Goal: Information Seeking & Learning: Learn about a topic

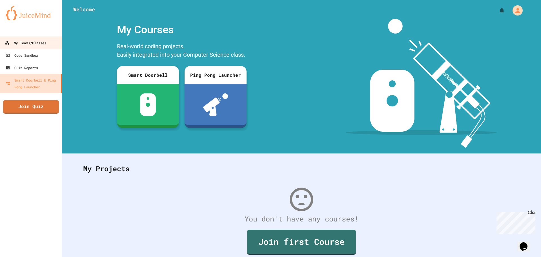
click at [23, 39] on link "My Teams/Classes" at bounding box center [31, 42] width 64 height 13
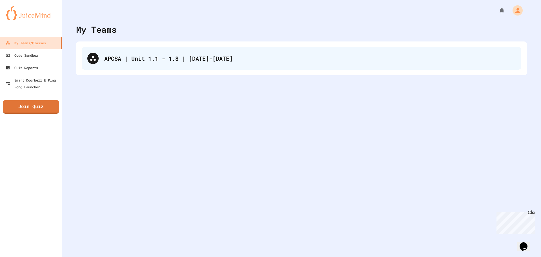
click at [230, 66] on div "APCSA | Unit 1.1 - 1.8 | [DATE]-[DATE]" at bounding box center [301, 58] width 439 height 23
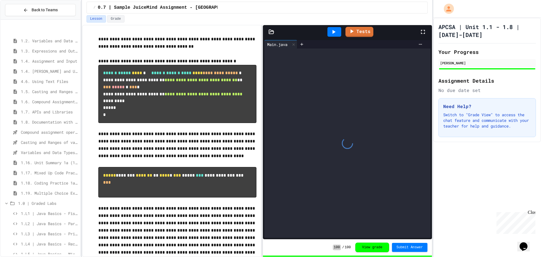
scroll to position [57, 0]
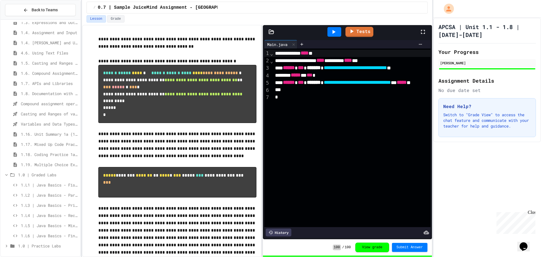
click at [22, 176] on span "1.0 | Graded Labs" at bounding box center [48, 175] width 60 height 6
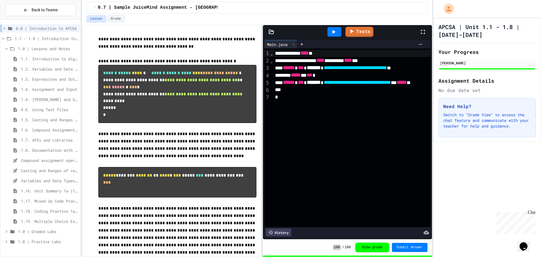
scroll to position [0, 0]
click at [34, 230] on span "1.0 | Graded Labs" at bounding box center [48, 231] width 60 height 6
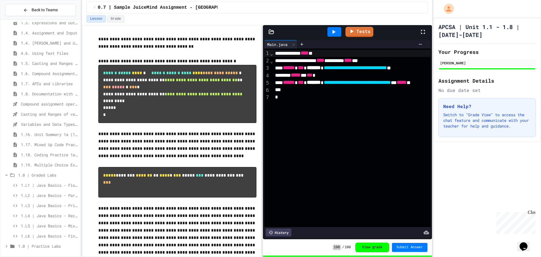
click at [49, 205] on span "1.L3 | Java Basics - Printing Code Lab" at bounding box center [49, 205] width 57 height 6
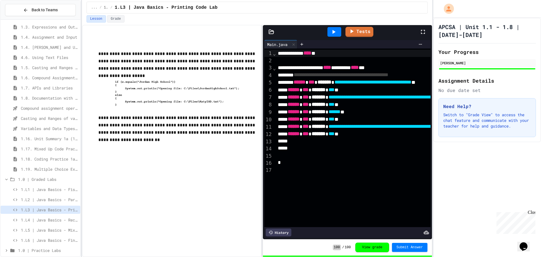
click at [46, 217] on span "1.L4 | Java Basics - Rectangle Lab" at bounding box center [49, 220] width 57 height 6
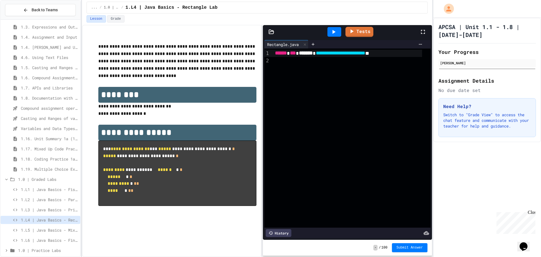
click at [403, 56] on div "**********" at bounding box center [347, 53] width 149 height 7
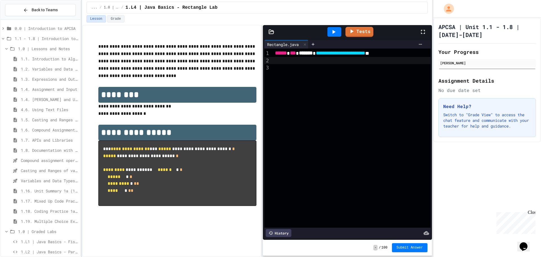
click at [61, 96] on div "1.4. [PERSON_NAME] and User Input" at bounding box center [41, 99] width 80 height 8
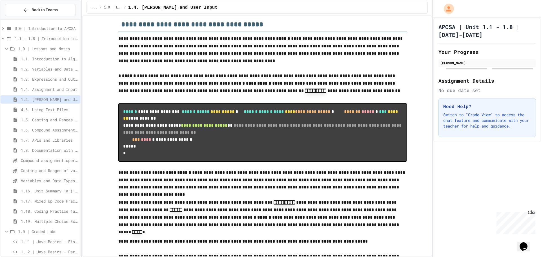
scroll to position [451, 0]
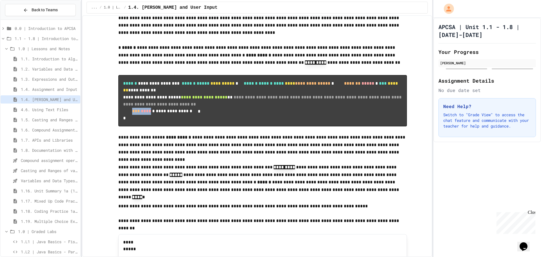
drag, startPoint x: 207, startPoint y: 173, endPoint x: 141, endPoint y: 172, distance: 66.5
click at [141, 120] on code "**********" at bounding box center [262, 100] width 279 height 39
copy code "**** *"
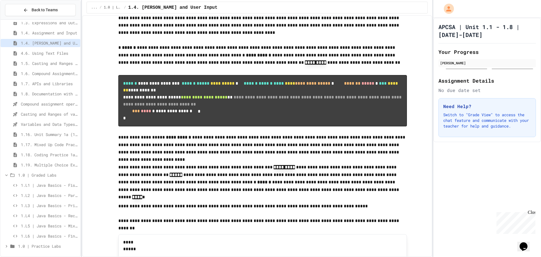
click at [42, 213] on span "1.L4 | Java Basics - Rectangle Lab" at bounding box center [49, 215] width 57 height 6
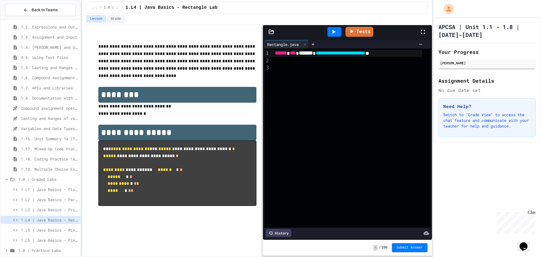
drag, startPoint x: 399, startPoint y: 68, endPoint x: 399, endPoint y: 71, distance: 3.4
click at [399, 71] on div "**********" at bounding box center [351, 137] width 157 height 179
click at [409, 51] on div "**********" at bounding box center [347, 53] width 149 height 7
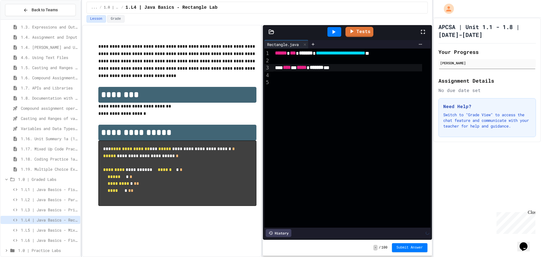
click at [383, 65] on div "*** **** * ***** * ******* ***" at bounding box center [347, 67] width 149 height 7
click at [378, 60] on div at bounding box center [351, 60] width 157 height 7
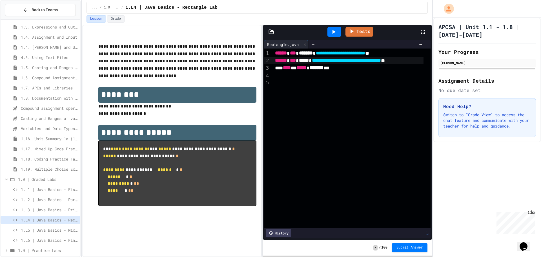
scroll to position [0, 4]
click at [334, 34] on icon at bounding box center [333, 31] width 7 height 7
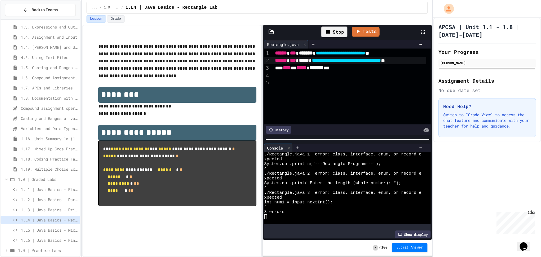
click at [41, 211] on span "1.L3 | Java Basics - Printing Code Lab" at bounding box center [49, 210] width 57 height 6
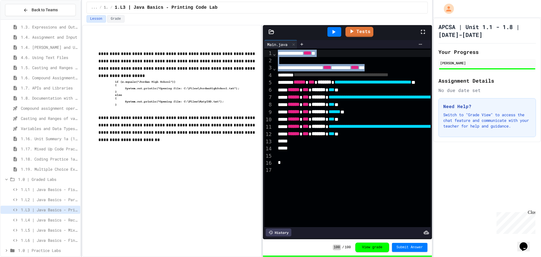
drag, startPoint x: 410, startPoint y: 67, endPoint x: 252, endPoint y: 42, distance: 160.1
click at [252, 42] on div "**********" at bounding box center [257, 141] width 350 height 232
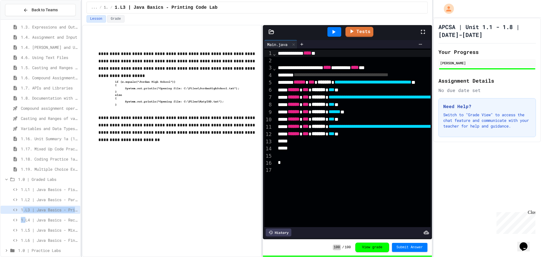
drag, startPoint x: 24, startPoint y: 213, endPoint x: 25, endPoint y: 220, distance: 7.1
click at [25, 220] on div "1.2. Variables and Data Types 1.3. Expressions and Output [New] 1.4. Assignment…" at bounding box center [41, 114] width 80 height 288
click at [25, 220] on span "1.L4 | Java Basics - Rectangle Lab" at bounding box center [49, 220] width 57 height 6
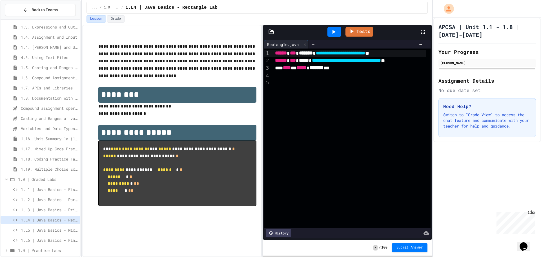
click at [275, 54] on span "******" at bounding box center [281, 52] width 12 height 5
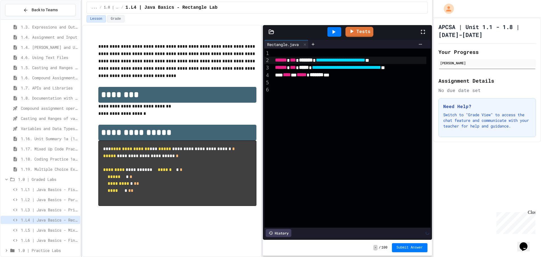
click at [283, 54] on div at bounding box center [349, 53] width 153 height 7
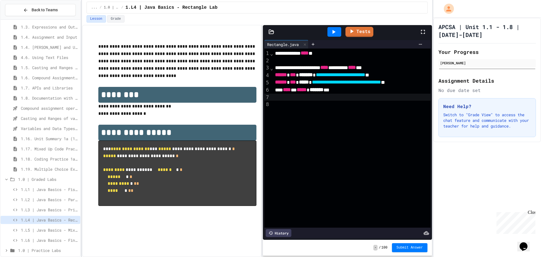
click at [389, 95] on div at bounding box center [351, 97] width 157 height 7
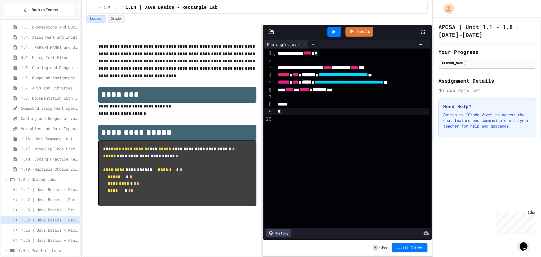
click at [330, 27] on div at bounding box center [334, 31] width 19 height 15
click at [335, 29] on icon at bounding box center [333, 31] width 7 height 7
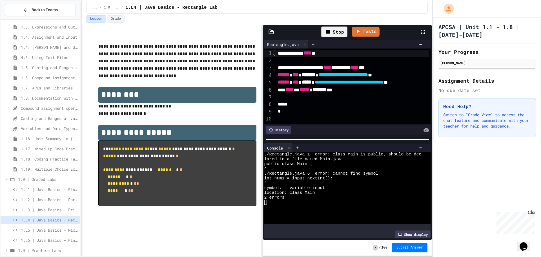
click at [311, 55] on span "****" at bounding box center [307, 52] width 8 height 5
click at [331, 66] on span "****" at bounding box center [327, 67] width 8 height 5
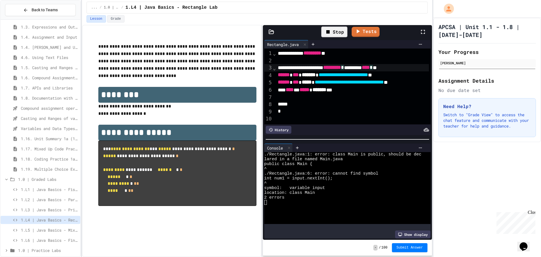
click at [329, 26] on div "**********" at bounding box center [257, 128] width 350 height 257
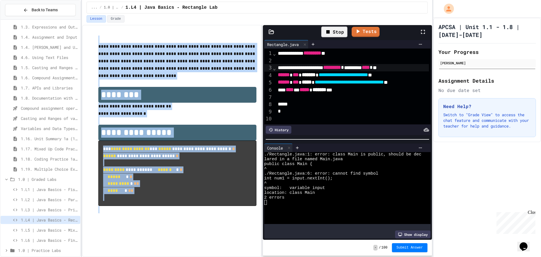
click at [332, 30] on div "Stop" at bounding box center [334, 31] width 26 height 11
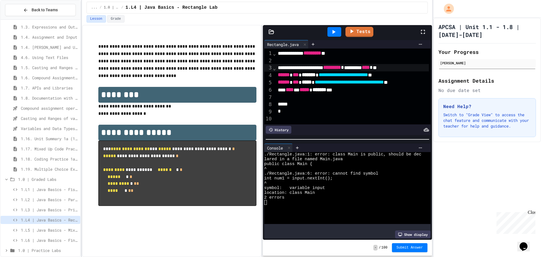
drag, startPoint x: 332, startPoint y: 30, endPoint x: 334, endPoint y: 40, distance: 9.5
click at [332, 33] on icon at bounding box center [333, 31] width 7 height 7
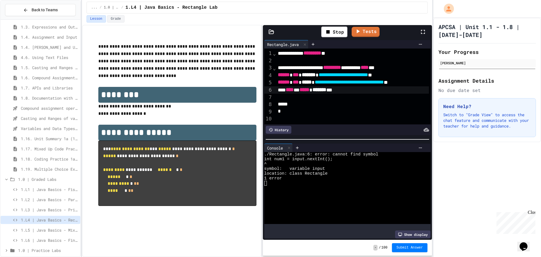
click at [309, 90] on span "*****" at bounding box center [304, 89] width 10 height 5
click at [328, 34] on icon at bounding box center [328, 31] width 7 height 7
click at [328, 34] on div at bounding box center [334, 32] width 14 height 10
click at [309, 87] on span "*****" at bounding box center [304, 89] width 10 height 5
click at [309, 90] on span "*****" at bounding box center [304, 89] width 10 height 5
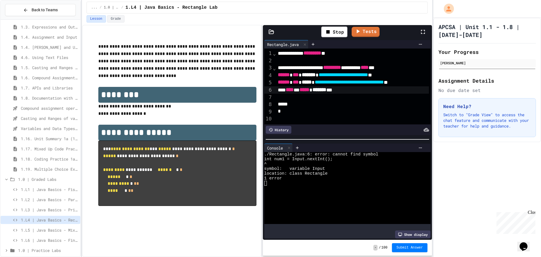
click at [63, 46] on span "1.4. [PERSON_NAME] and User Input" at bounding box center [49, 47] width 57 height 6
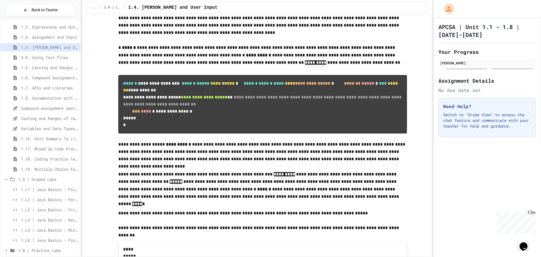
scroll to position [479, 0]
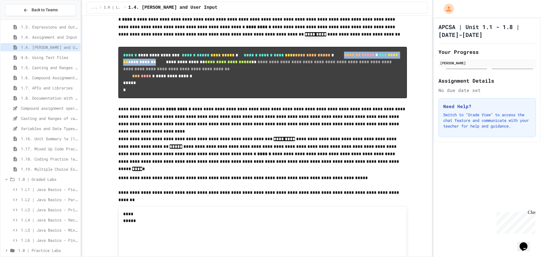
drag, startPoint x: 237, startPoint y: 123, endPoint x: 140, endPoint y: 120, distance: 96.7
click at [140, 92] on code "**********" at bounding box center [261, 72] width 276 height 39
copy code "**********"
click at [52, 218] on span "1.L4 | Java Basics - Rectangle Lab" at bounding box center [49, 220] width 57 height 6
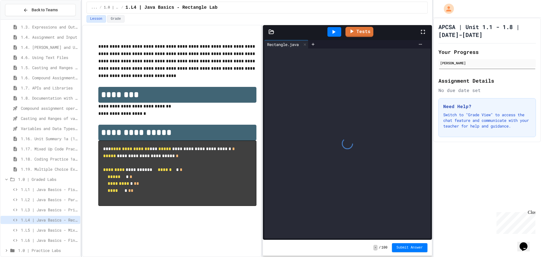
click at [374, 82] on div at bounding box center [347, 143] width 166 height 190
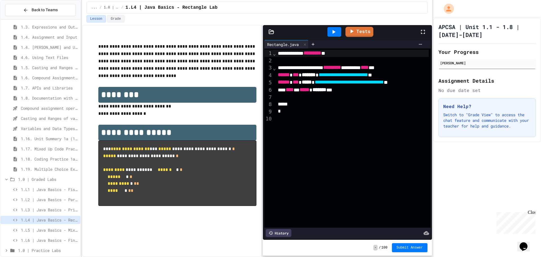
click at [416, 66] on div "**********" at bounding box center [352, 67] width 153 height 7
click at [416, 68] on div "**********" at bounding box center [352, 67] width 153 height 7
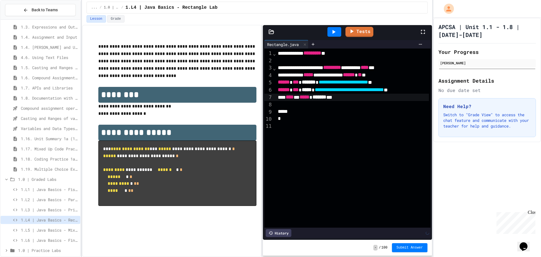
click at [308, 98] on span "*****" at bounding box center [304, 96] width 10 height 5
click at [336, 31] on icon at bounding box center [333, 31] width 7 height 7
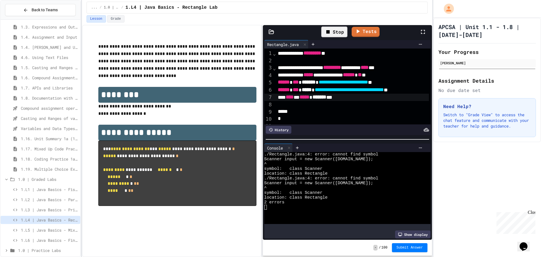
drag, startPoint x: 57, startPoint y: 29, endPoint x: 56, endPoint y: 33, distance: 4.1
click at [57, 30] on div "1.3. Expressions and Output [New]" at bounding box center [41, 27] width 80 height 8
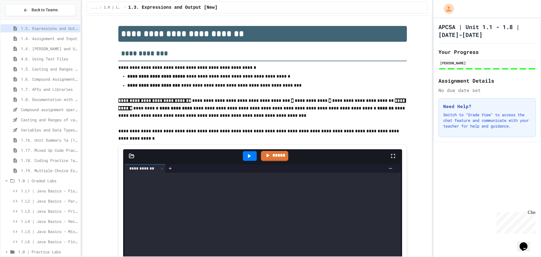
scroll to position [56, 0]
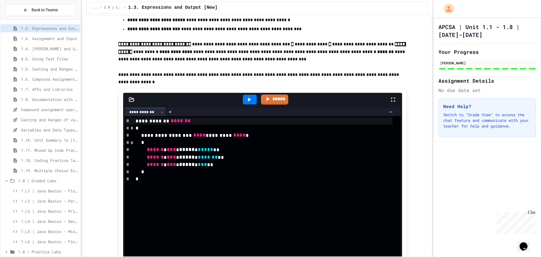
click at [51, 48] on span "1.4. [PERSON_NAME] and User Input" at bounding box center [49, 49] width 57 height 6
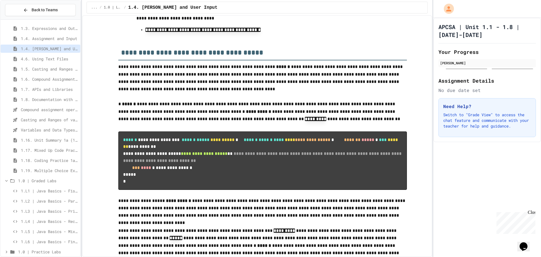
scroll to position [479, 0]
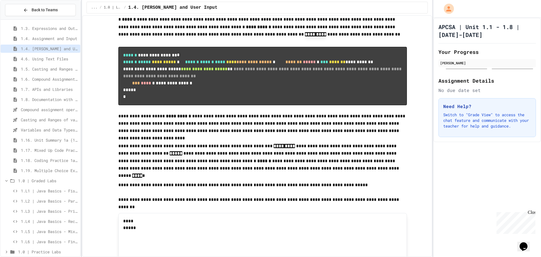
drag, startPoint x: 182, startPoint y: 93, endPoint x: 115, endPoint y: 97, distance: 66.6
click at [210, 85] on pre "**********" at bounding box center [262, 76] width 288 height 58
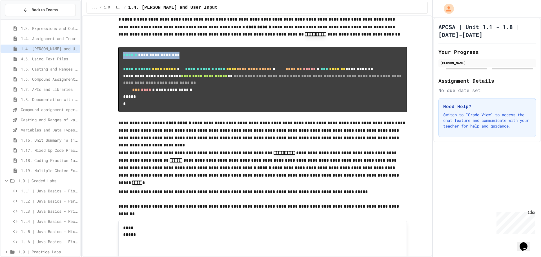
drag, startPoint x: 189, startPoint y: 92, endPoint x: 119, endPoint y: 95, distance: 69.9
click at [119, 95] on pre "**********" at bounding box center [262, 79] width 288 height 65
click at [198, 106] on pre "**********" at bounding box center [262, 79] width 288 height 65
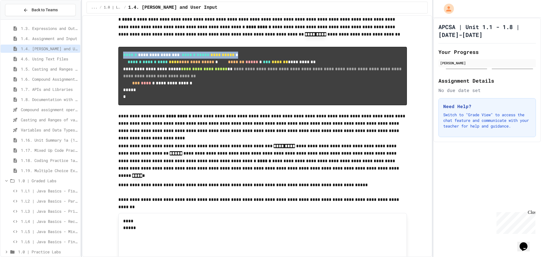
drag, startPoint x: 193, startPoint y: 107, endPoint x: 121, endPoint y: 93, distance: 72.5
click at [121, 93] on pre "**********" at bounding box center [262, 76] width 288 height 58
copy code "**********"
click at [44, 219] on span "1.L4 | Java Basics - Rectangle Lab" at bounding box center [49, 221] width 57 height 6
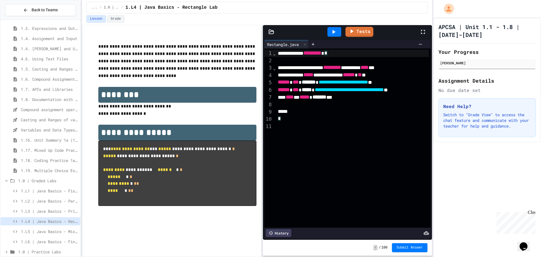
click at [348, 54] on div "**********" at bounding box center [352, 53] width 153 height 7
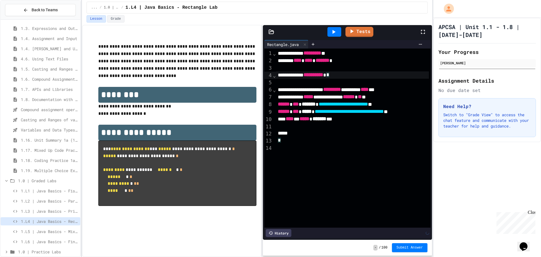
click at [332, 32] on icon at bounding box center [333, 31] width 7 height 7
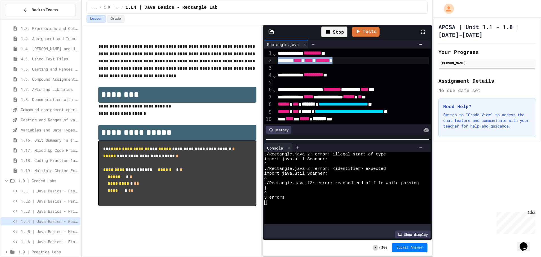
drag, startPoint x: 349, startPoint y: 61, endPoint x: 271, endPoint y: 58, distance: 78.7
click at [271, 58] on div "**********" at bounding box center [347, 86] width 166 height 76
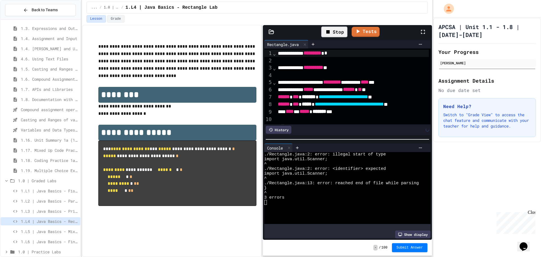
click at [328, 32] on icon at bounding box center [327, 31] width 3 height 3
click at [328, 32] on div at bounding box center [334, 32] width 14 height 10
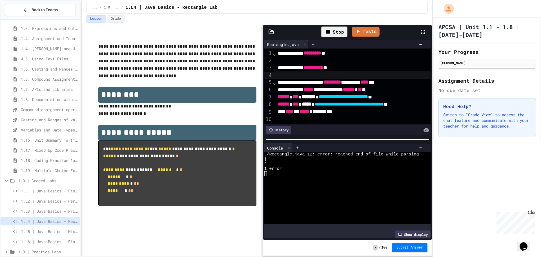
click at [363, 76] on div at bounding box center [353, 74] width 154 height 7
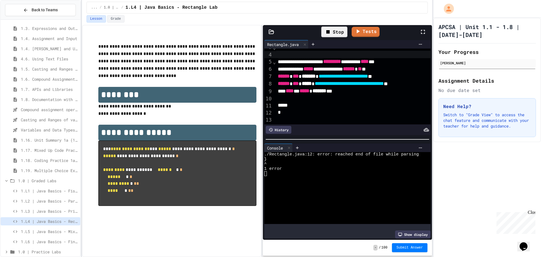
click at [41, 50] on span "1.4. [PERSON_NAME] and User Input" at bounding box center [49, 49] width 57 height 6
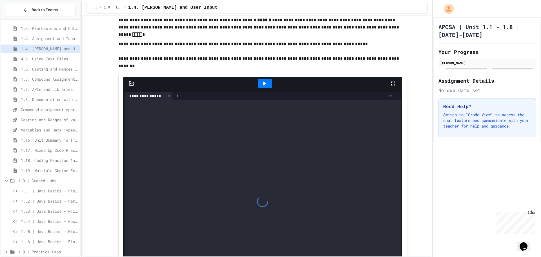
scroll to position [676, 0]
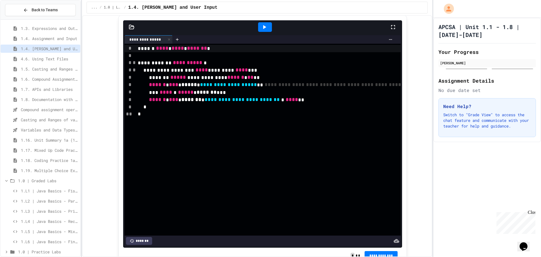
click at [261, 30] on icon at bounding box center [264, 27] width 7 height 7
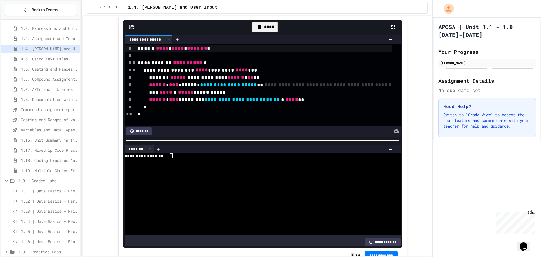
scroll to position [0, 0]
click at [151, 43] on div "**********" at bounding box center [145, 40] width 41 height 6
drag, startPoint x: 151, startPoint y: 109, endPoint x: 145, endPoint y: 103, distance: 9.4
click at [146, 44] on div "**********" at bounding box center [149, 39] width 48 height 8
click at [129, 30] on icon at bounding box center [132, 27] width 6 height 6
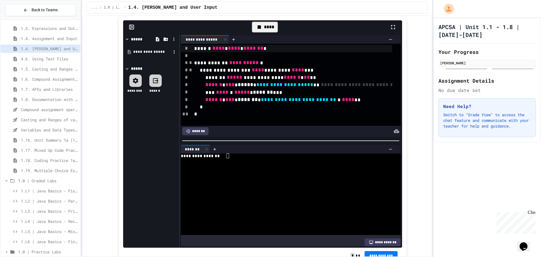
click at [139, 55] on div "**********" at bounding box center [152, 52] width 38 height 6
click at [131, 29] on icon at bounding box center [131, 27] width 0 height 4
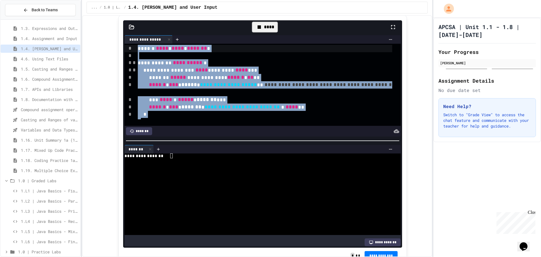
drag, startPoint x: 151, startPoint y: 182, endPoint x: 128, endPoint y: 74, distance: 110.1
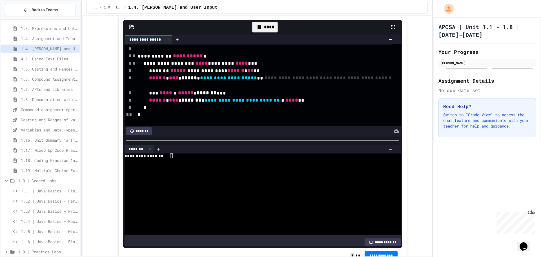
click at [33, 222] on span "1.L4 | Java Basics - Rectangle Lab" at bounding box center [49, 221] width 57 height 6
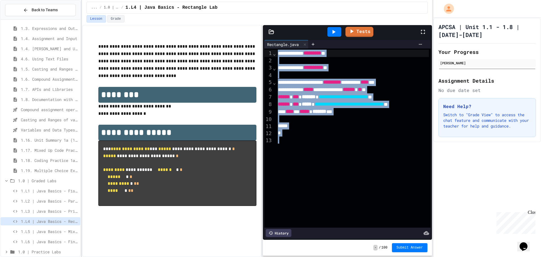
drag, startPoint x: 296, startPoint y: 138, endPoint x: 268, endPoint y: 53, distance: 89.6
click at [268, 53] on div "**********" at bounding box center [347, 137] width 166 height 179
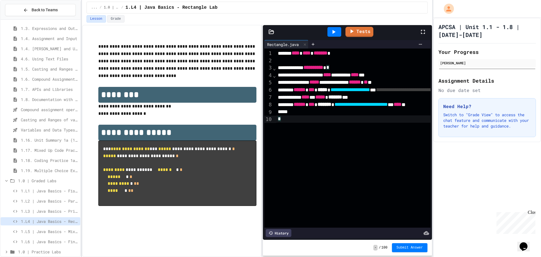
click at [285, 48] on div "Rectangle.java" at bounding box center [286, 44] width 44 height 8
click at [283, 46] on div "Rectangle.java" at bounding box center [282, 44] width 37 height 6
click at [299, 56] on span "****" at bounding box center [296, 52] width 8 height 5
click at [323, 68] on span "**********" at bounding box center [313, 67] width 20 height 5
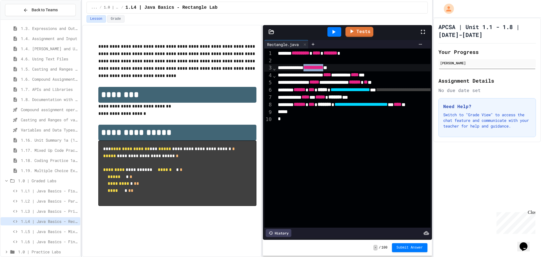
click at [323, 68] on span "**********" at bounding box center [313, 67] width 20 height 5
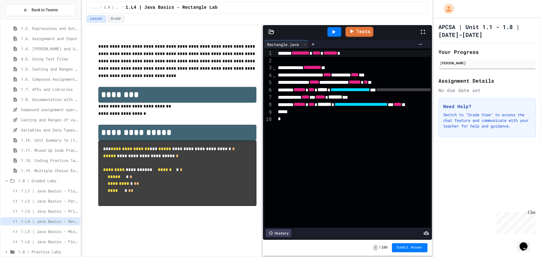
click at [299, 51] on span "*********" at bounding box center [301, 52] width 18 height 5
click at [334, 34] on icon at bounding box center [333, 31] width 7 height 7
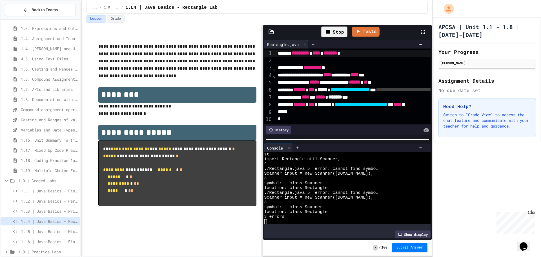
scroll to position [5, 0]
click at [321, 68] on span "*********" at bounding box center [312, 67] width 18 height 5
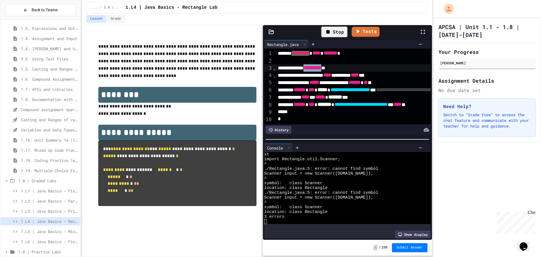
click at [321, 68] on span "*********" at bounding box center [312, 67] width 18 height 5
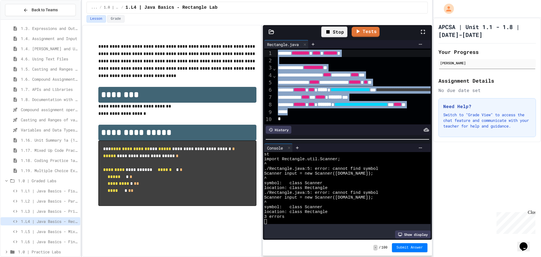
scroll to position [0, 0]
drag, startPoint x: 290, startPoint y: 108, endPoint x: 256, endPoint y: -12, distance: 124.9
click at [256, 0] on html "We are updating our servers at 7PM EST on 3/11/2025. JuiceMind should continue …" at bounding box center [270, 128] width 541 height 257
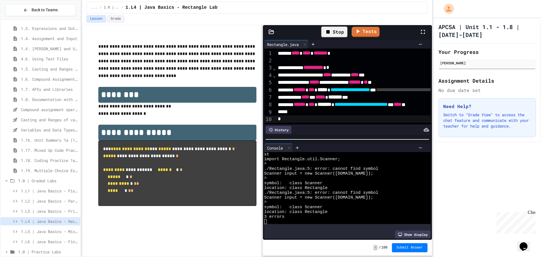
click at [338, 29] on div "Stop" at bounding box center [334, 31] width 26 height 11
click at [338, 29] on div at bounding box center [334, 32] width 14 height 10
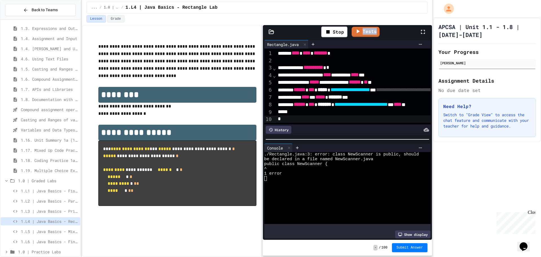
click at [285, 42] on div "Rectangle.java" at bounding box center [282, 44] width 37 height 6
click at [313, 46] on icon at bounding box center [313, 44] width 5 height 5
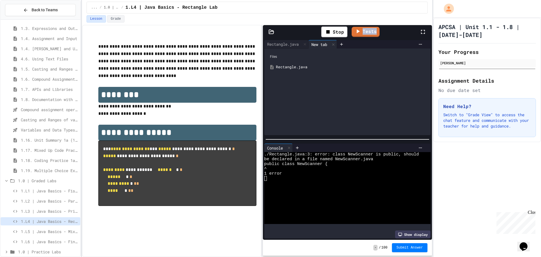
click at [294, 68] on div "Rectangle.java" at bounding box center [351, 67] width 151 height 6
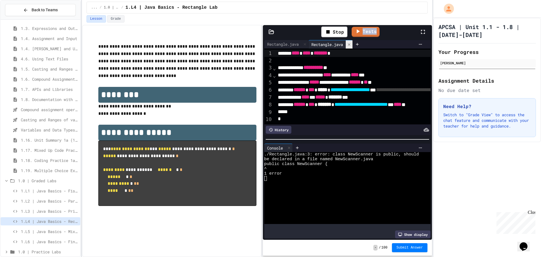
click at [350, 43] on icon at bounding box center [349, 45] width 4 height 4
click at [418, 43] on icon at bounding box center [420, 44] width 5 height 5
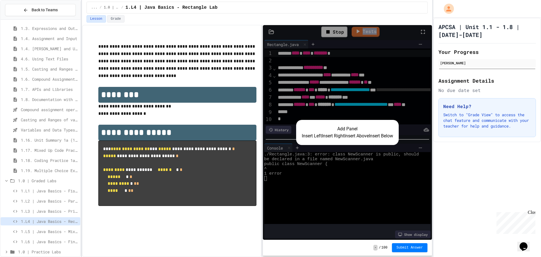
click at [325, 135] on button "Insert Right" at bounding box center [333, 135] width 23 height 7
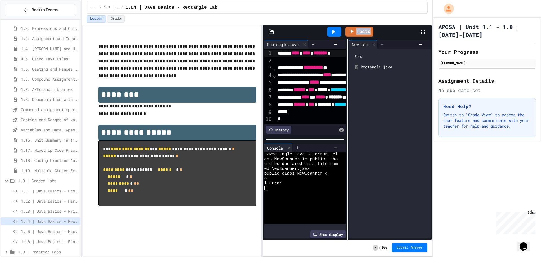
click at [382, 46] on icon at bounding box center [382, 44] width 5 height 5
click at [410, 45] on div at bounding box center [410, 44] width 9 height 8
click at [426, 29] on icon at bounding box center [422, 31] width 7 height 7
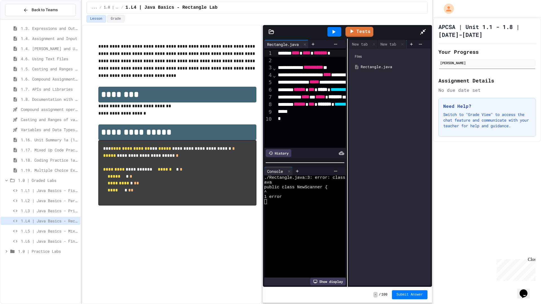
click at [419, 24] on div "Tests" at bounding box center [350, 31] width 140 height 15
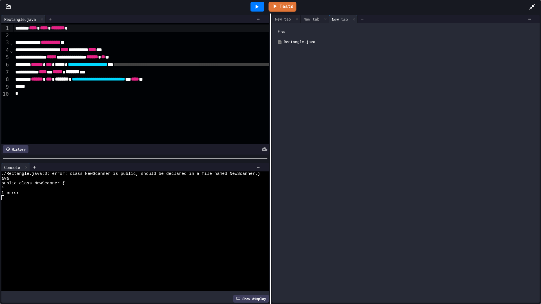
click at [531, 6] on icon at bounding box center [532, 6] width 7 height 7
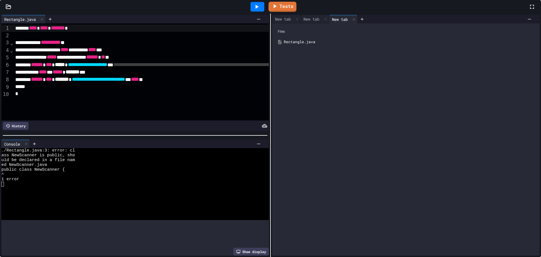
click at [271, 14] on div "Tests" at bounding box center [270, 7] width 541 height 14
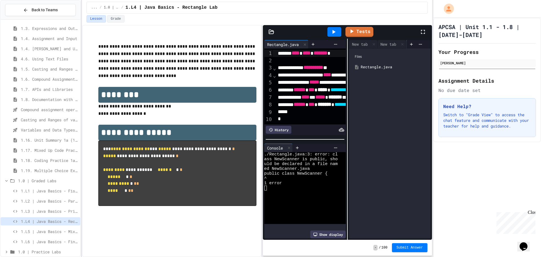
click at [270, 31] on icon at bounding box center [271, 32] width 6 height 6
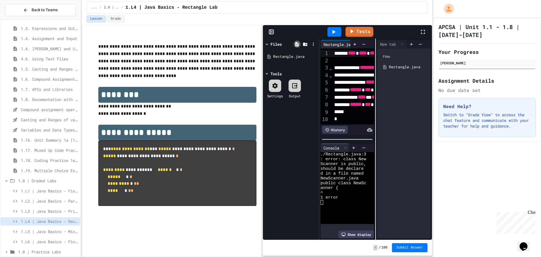
click at [298, 44] on icon at bounding box center [296, 44] width 3 height 4
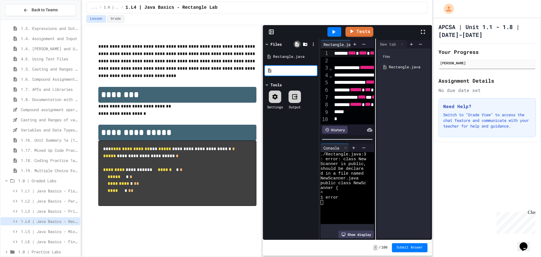
click at [298, 44] on icon at bounding box center [296, 44] width 3 height 4
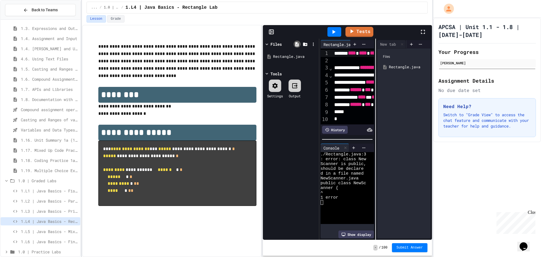
click at [298, 44] on icon at bounding box center [296, 44] width 3 height 4
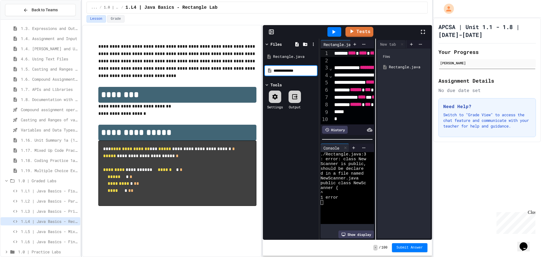
type input "**********"
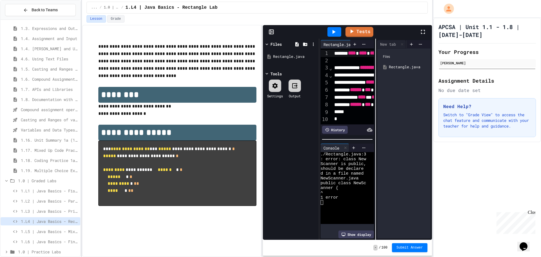
click at [420, 34] on icon at bounding box center [422, 31] width 7 height 7
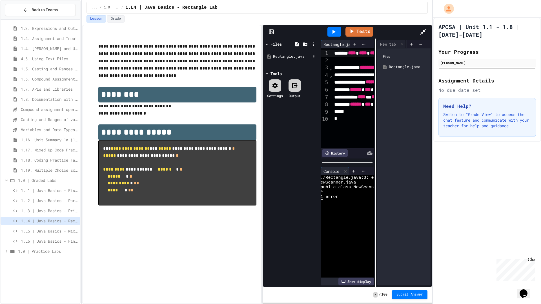
click at [273, 54] on div "Rectangle.java" at bounding box center [292, 57] width 38 height 6
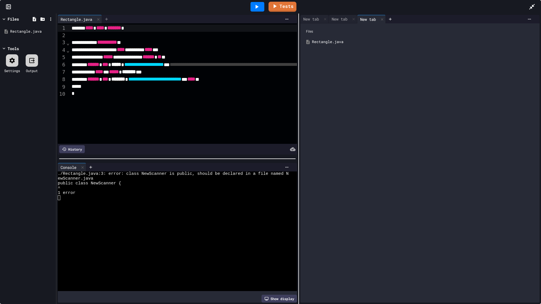
click at [108, 16] on div at bounding box center [106, 19] width 9 height 8
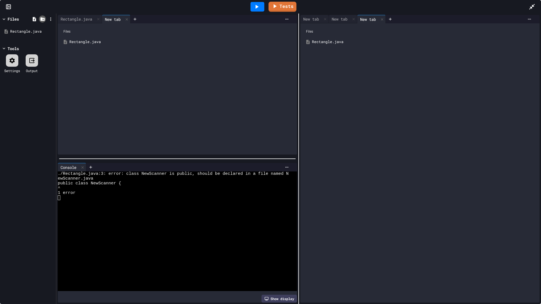
click at [41, 21] on icon at bounding box center [42, 19] width 5 height 5
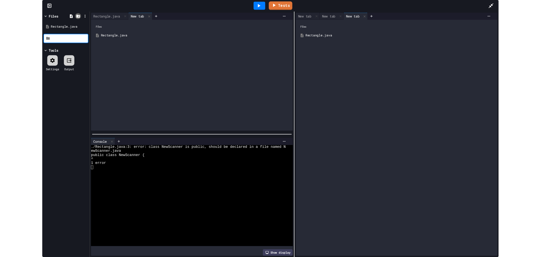
scroll to position [9, 0]
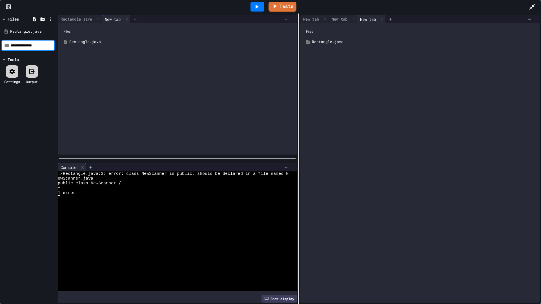
type input "**********"
click at [40, 41] on div "Rectangle.java" at bounding box center [29, 42] width 38 height 6
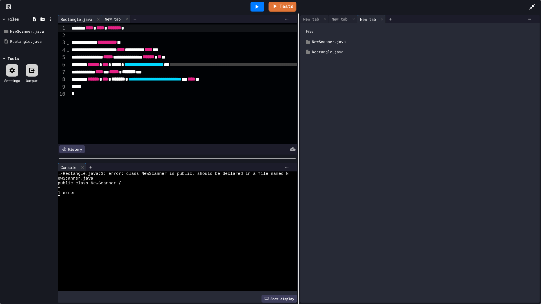
click at [120, 18] on div "New tab" at bounding box center [112, 19] width 21 height 6
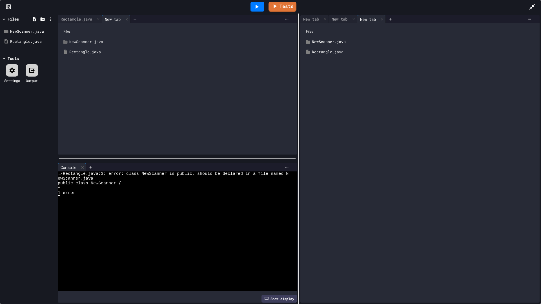
click at [90, 40] on div "NewScanner.java" at bounding box center [181, 42] width 224 height 6
click at [77, 42] on div "NewScanner.java" at bounding box center [181, 42] width 224 height 6
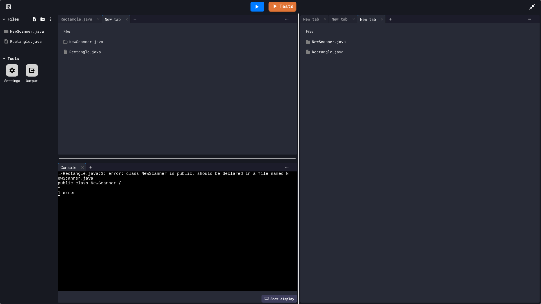
click at [77, 42] on div "NewScanner.java" at bounding box center [181, 42] width 224 height 6
click at [101, 40] on div "NewScanner.java" at bounding box center [181, 42] width 224 height 6
click at [93, 54] on div "Rectangle.java" at bounding box center [181, 52] width 224 height 6
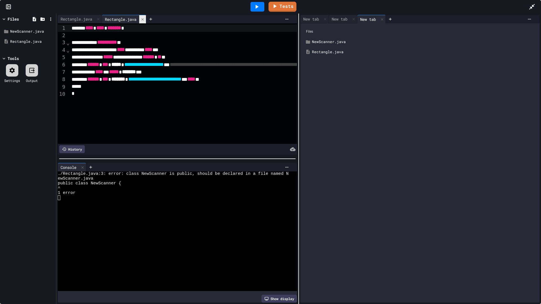
click at [145, 20] on icon at bounding box center [143, 19] width 4 height 4
click at [23, 32] on div "NewScanner.java" at bounding box center [29, 32] width 38 height 6
click at [23, 33] on div "NewScanner.java" at bounding box center [29, 32] width 38 height 6
click at [26, 43] on div "Rectangle.java" at bounding box center [29, 42] width 38 height 6
click at [34, 20] on icon at bounding box center [34, 19] width 5 height 5
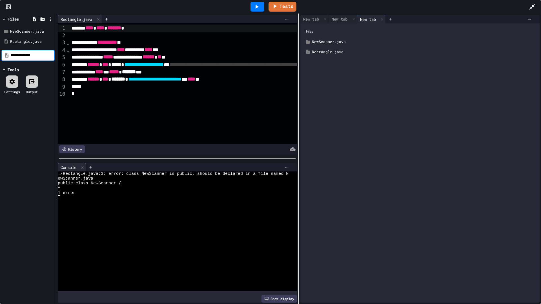
type input "**********"
drag, startPoint x: 36, startPoint y: 132, endPoint x: 35, endPoint y: 129, distance: 3.5
click at [35, 132] on div "Files NewScanner.java Rectangle.java Tools Settings Output" at bounding box center [28, 159] width 56 height 291
click at [539, 4] on div at bounding box center [535, 6] width 12 height 15
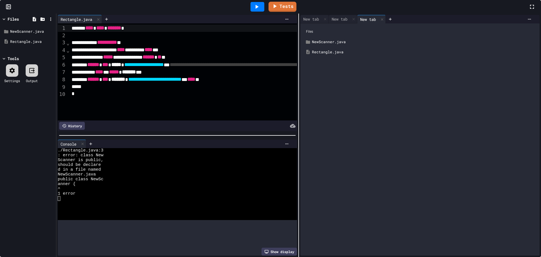
click at [529, 14] on div at bounding box center [535, 6] width 12 height 15
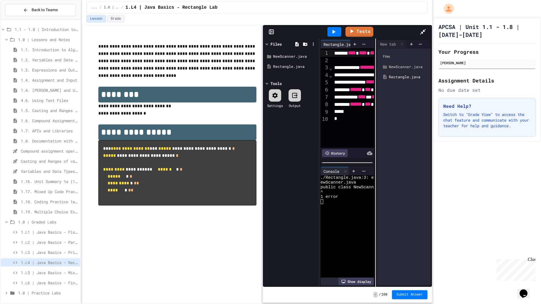
click at [389, 64] on div "NewScanner.java" at bounding box center [408, 67] width 38 height 6
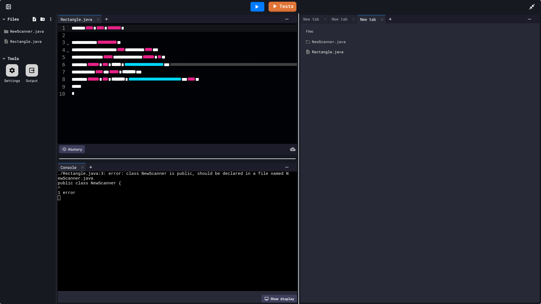
click at [312, 43] on div "NewScanner.java" at bounding box center [424, 42] width 224 height 6
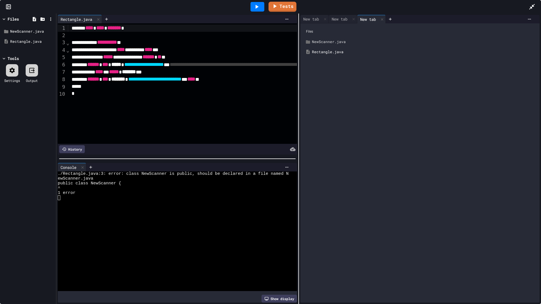
click at [312, 43] on div "NewScanner.java" at bounding box center [424, 42] width 224 height 6
click at [333, 33] on div "Files" at bounding box center [420, 31] width 234 height 11
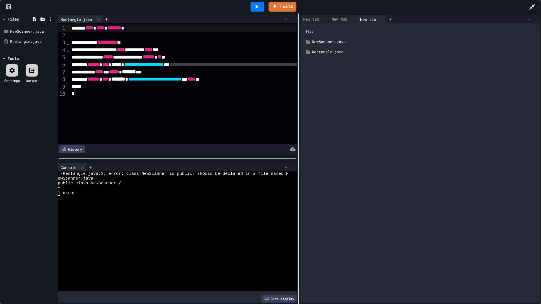
click at [528, 19] on icon at bounding box center [529, 19] width 3 height 1
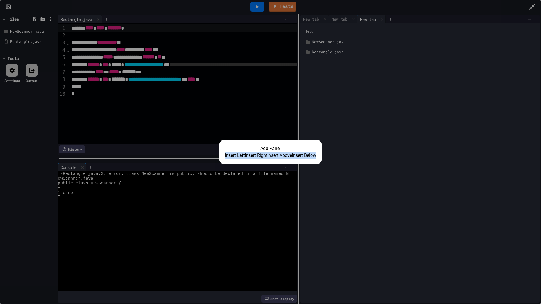
click at [519, 24] on div "Add Panel Insert Left Insert Right Insert Above Insert Below" at bounding box center [270, 152] width 541 height 304
click at [207, 156] on div "Add Panel Insert Left Insert Right Insert Above Insert Below" at bounding box center [270, 152] width 541 height 304
click at [225, 156] on button "Insert Left" at bounding box center [235, 155] width 20 height 7
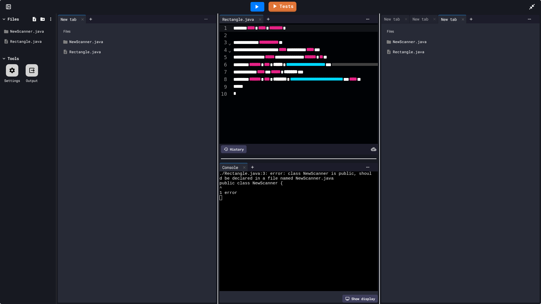
click at [204, 20] on icon at bounding box center [206, 19] width 5 height 5
click at [415, 52] on icon at bounding box center [418, 55] width 7 height 7
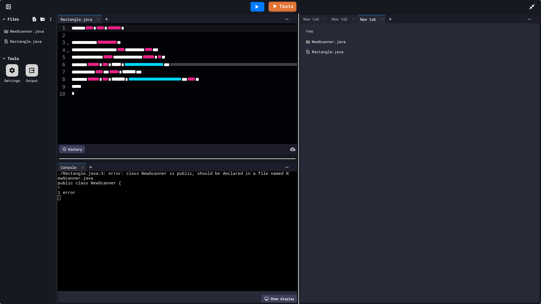
click at [522, 16] on div at bounding box center [460, 19] width 148 height 8
click at [527, 18] on icon at bounding box center [529, 19] width 5 height 5
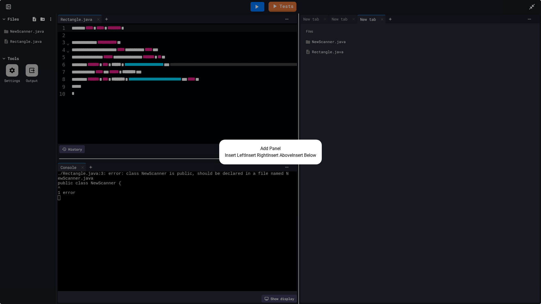
click at [316, 155] on button "Insert Below" at bounding box center [304, 155] width 24 height 7
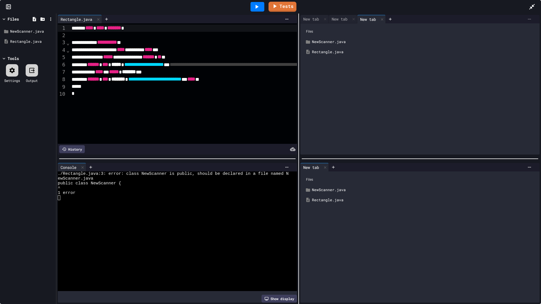
click at [527, 17] on icon at bounding box center [529, 19] width 5 height 5
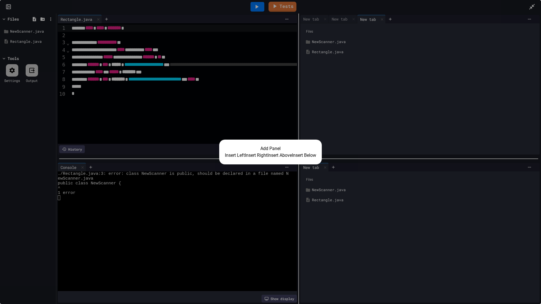
click at [225, 159] on button "Insert Left" at bounding box center [235, 155] width 20 height 7
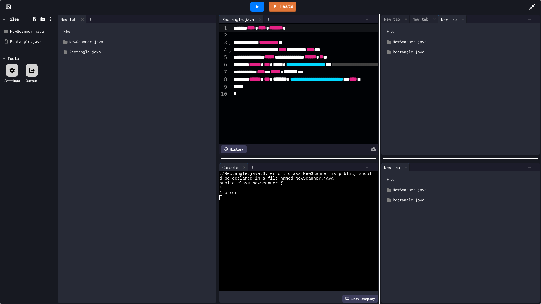
click at [208, 18] on div at bounding box center [205, 19] width 9 height 5
click at [410, 41] on li "Add panel" at bounding box center [414, 46] width 9 height 10
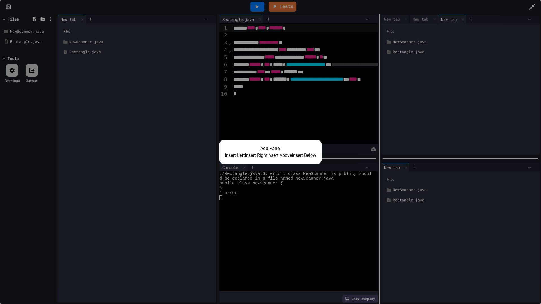
click at [281, 155] on button "Insert Above" at bounding box center [279, 155] width 25 height 7
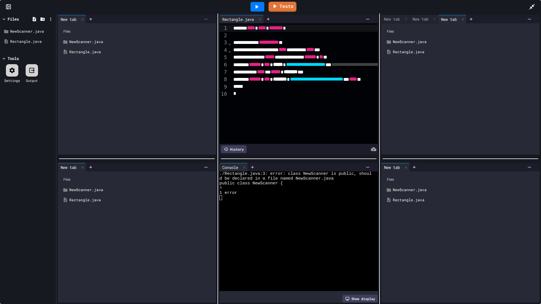
click at [204, 21] on icon at bounding box center [206, 19] width 5 height 5
click at [410, 41] on li "Add panel" at bounding box center [414, 46] width 9 height 10
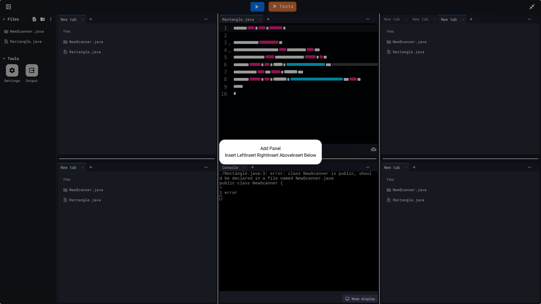
click at [255, 154] on button "Insert Right" at bounding box center [256, 155] width 23 height 7
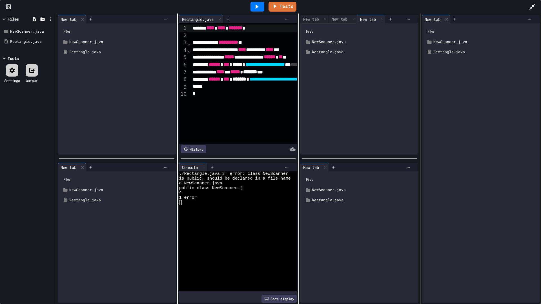
click at [166, 20] on icon at bounding box center [165, 19] width 5 height 5
click at [330, 41] on li "Add panel" at bounding box center [334, 46] width 9 height 10
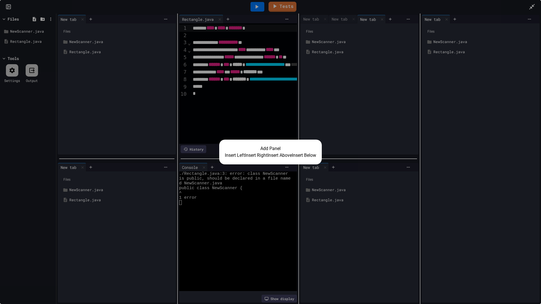
click at [309, 153] on button "Insert Below" at bounding box center [304, 155] width 24 height 7
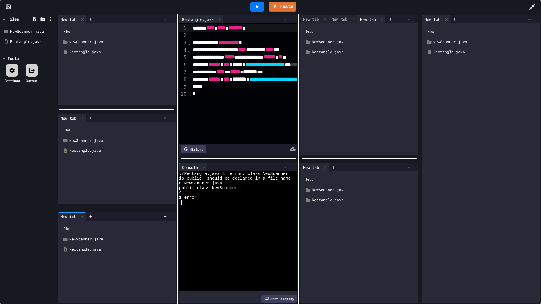
click at [163, 21] on icon at bounding box center [165, 19] width 5 height 5
click at [335, 42] on div at bounding box center [340, 45] width 10 height 7
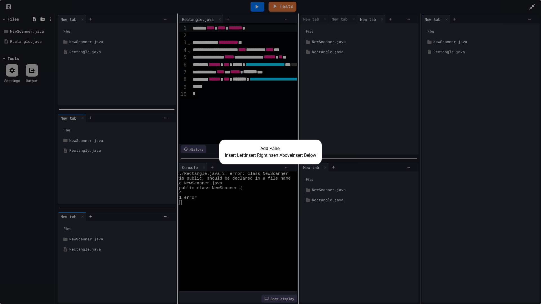
click at [225, 154] on button "Insert Left" at bounding box center [235, 155] width 20 height 7
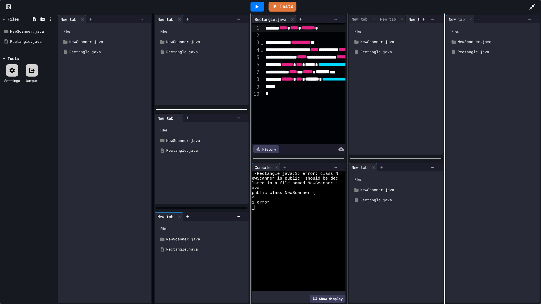
click at [141, 16] on div at bounding box center [115, 19] width 59 height 8
click at [140, 20] on icon at bounding box center [141, 19] width 5 height 5
click at [286, 42] on div at bounding box center [291, 45] width 10 height 7
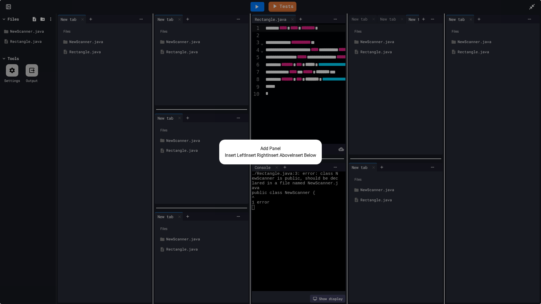
click at [289, 155] on button "Insert Above" at bounding box center [279, 155] width 25 height 7
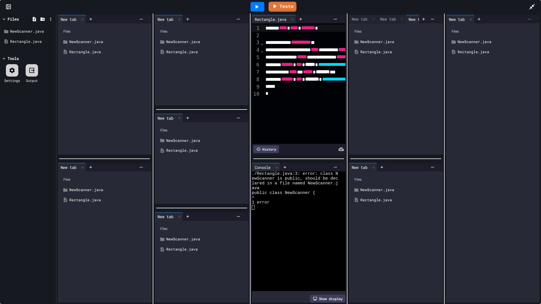
click at [527, 19] on icon at bounding box center [529, 19] width 5 height 5
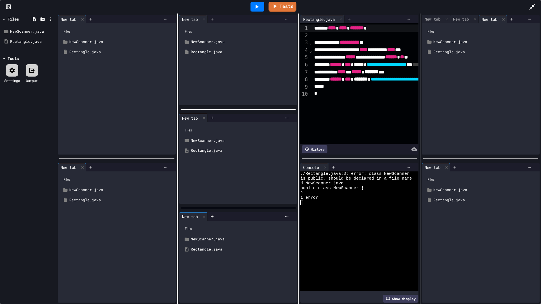
click at [525, 17] on div at bounding box center [520, 19] width 27 height 8
click at [527, 18] on icon at bounding box center [529, 19] width 5 height 5
click at [526, 14] on div "New tab Files NewScanner.java Rectangle.java" at bounding box center [480, 159] width 121 height 291
click at [526, 17] on div at bounding box center [492, 19] width 84 height 8
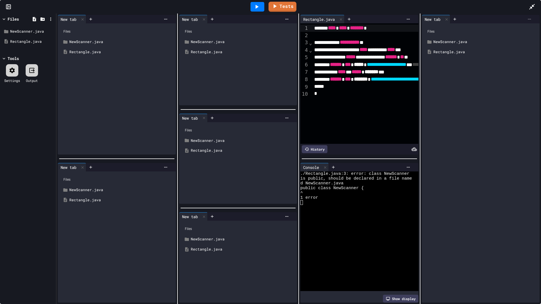
click at [527, 18] on icon at bounding box center [529, 19] width 5 height 5
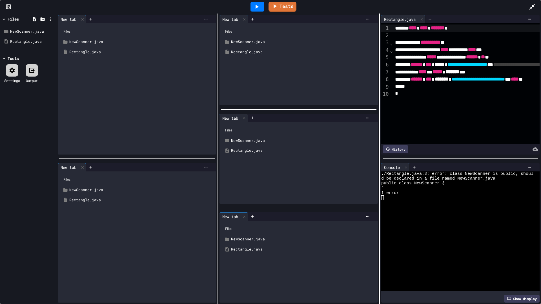
click at [369, 19] on div at bounding box center [367, 19] width 9 height 5
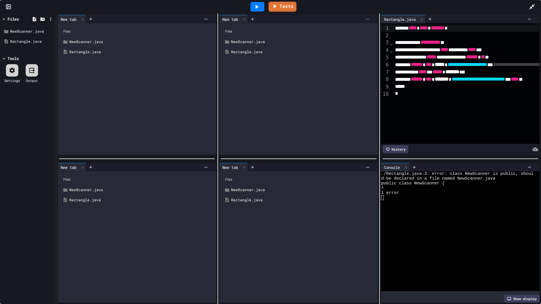
click at [365, 19] on icon at bounding box center [367, 19] width 5 height 5
click at [365, 20] on icon at bounding box center [367, 19] width 5 height 5
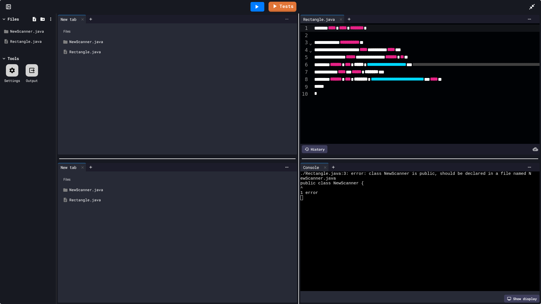
click at [285, 21] on icon at bounding box center [287, 19] width 5 height 5
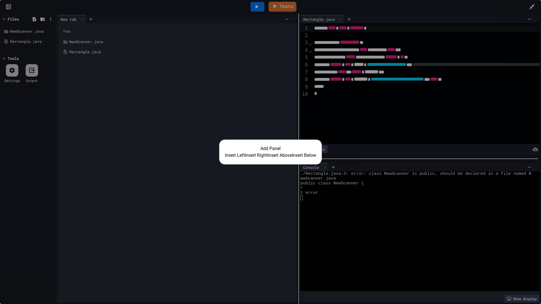
click at [255, 156] on button "Insert Right" at bounding box center [256, 155] width 23 height 7
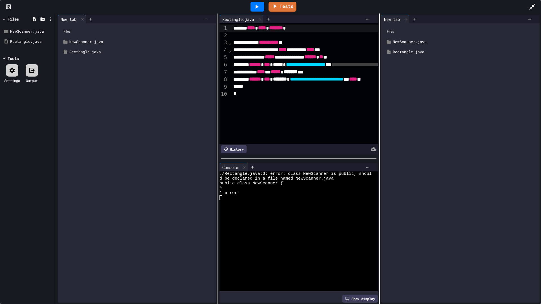
click at [207, 21] on div at bounding box center [205, 19] width 9 height 5
click at [416, 53] on icon at bounding box center [418, 55] width 4 height 5
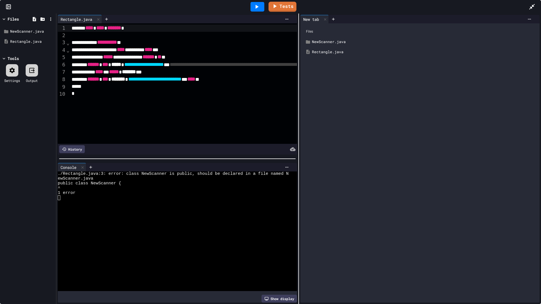
click at [527, 12] on div "Tests" at bounding box center [273, 6] width 512 height 15
click at [532, 8] on icon at bounding box center [532, 6] width 7 height 7
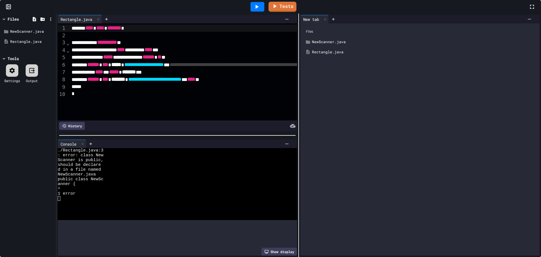
click at [417, 23] on div at bounding box center [431, 19] width 205 height 8
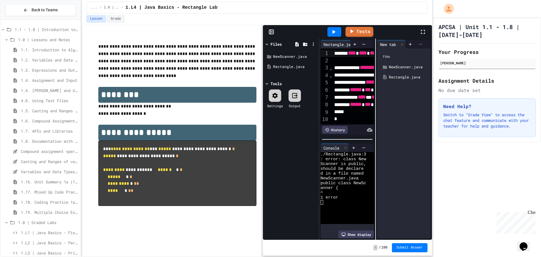
click at [416, 45] on div at bounding box center [420, 44] width 9 height 5
drag, startPoint x: 422, startPoint y: 70, endPoint x: 421, endPoint y: 66, distance: 4.5
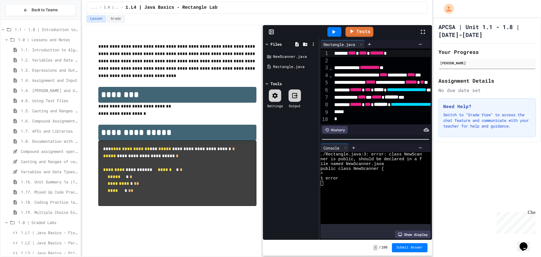
click at [419, 27] on div at bounding box center [425, 31] width 12 height 15
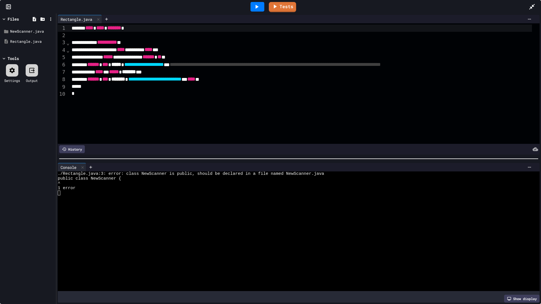
click at [252, 7] on div at bounding box center [257, 7] width 14 height 10
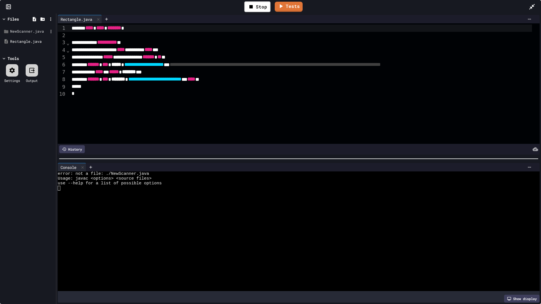
click at [30, 31] on div "NewScanner.java" at bounding box center [29, 32] width 38 height 6
click at [40, 19] on icon at bounding box center [42, 19] width 5 height 5
type input "**********"
click at [35, 86] on li "New File" at bounding box center [26, 91] width 41 height 10
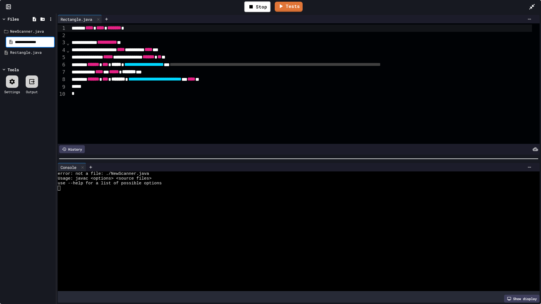
type input "**********"
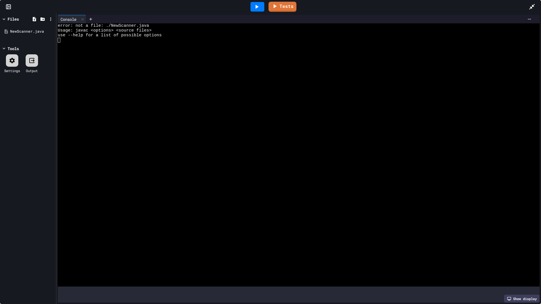
click at [176, 45] on div at bounding box center [294, 45] width 472 height 5
click at [527, 8] on div "Tests" at bounding box center [273, 6] width 512 height 15
click at [530, 7] on icon at bounding box center [532, 6] width 7 height 7
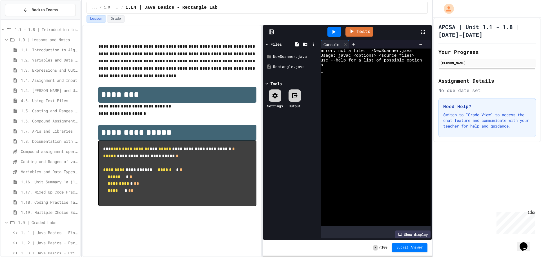
click at [356, 83] on div at bounding box center [371, 84] width 101 height 5
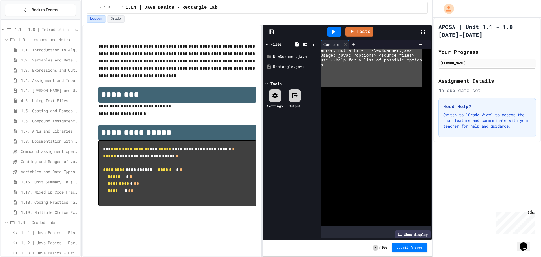
drag, startPoint x: 355, startPoint y: 83, endPoint x: 310, endPoint y: 36, distance: 64.6
click at [310, 36] on div "Tests Files NewScanner.java Rectangle.java Tools Settings Output Console WWWWWW…" at bounding box center [347, 132] width 169 height 214
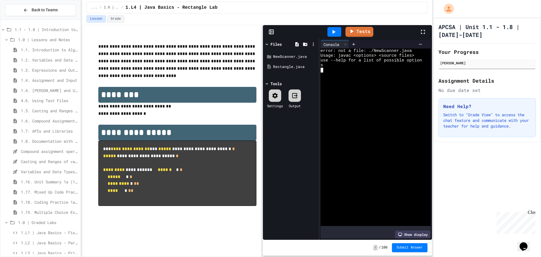
click at [339, 32] on div at bounding box center [334, 32] width 14 height 10
click at [276, 31] on div at bounding box center [271, 32] width 17 height 6
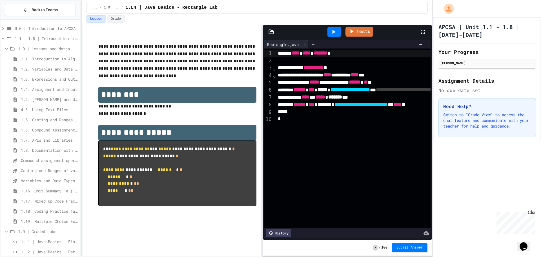
click at [332, 32] on icon at bounding box center [333, 31] width 7 height 7
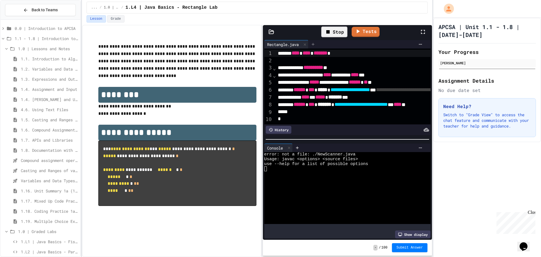
click at [318, 44] on div at bounding box center [312, 44] width 9 height 8
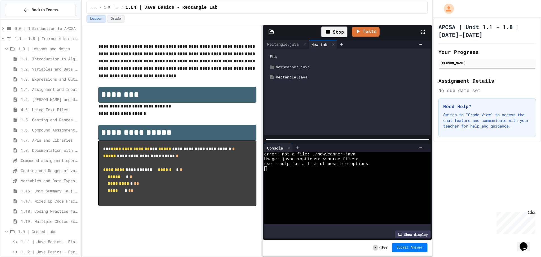
click at [293, 68] on div "NewScanner.java" at bounding box center [351, 67] width 151 height 6
click at [295, 78] on div "NewScanner.java" at bounding box center [353, 77] width 147 height 6
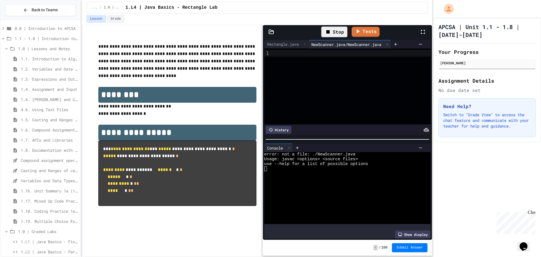
click at [345, 46] on div "NewScanner.java/NewScanner.java" at bounding box center [346, 44] width 76 height 6
drag, startPoint x: 380, startPoint y: 44, endPoint x: 392, endPoint y: 42, distance: 12.0
click at [391, 42] on div at bounding box center [387, 44] width 7 height 8
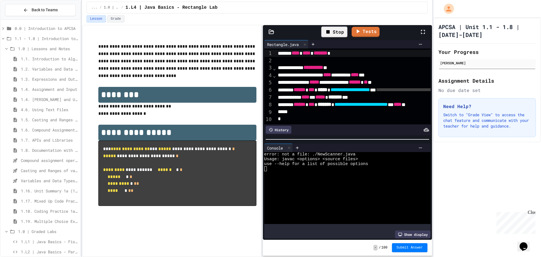
click at [289, 43] on div "Rectangle.java" at bounding box center [282, 44] width 37 height 6
click at [305, 45] on icon at bounding box center [305, 45] width 4 height 4
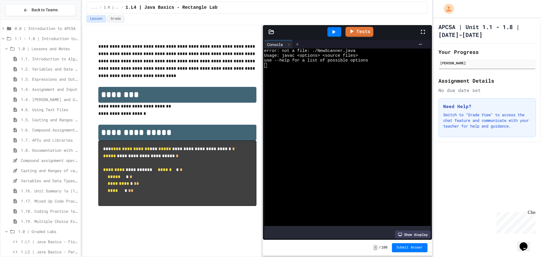
click at [299, 46] on icon at bounding box center [297, 44] width 5 height 5
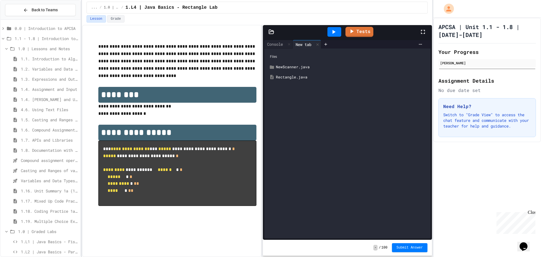
click at [291, 76] on div "Rectangle.java" at bounding box center [351, 77] width 151 height 6
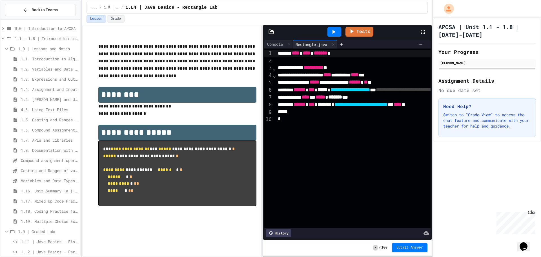
click at [418, 43] on icon at bounding box center [420, 44] width 5 height 5
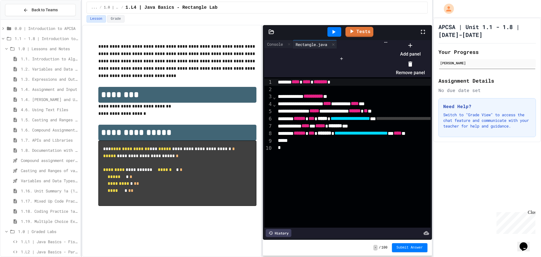
click at [422, 41] on div at bounding box center [407, 41] width 35 height 0
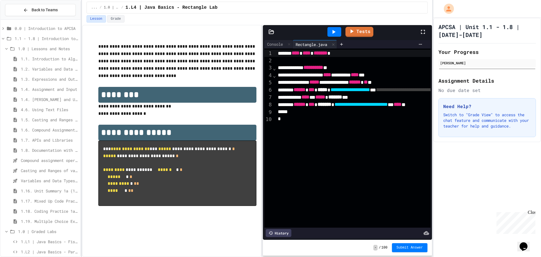
click at [421, 34] on icon at bounding box center [422, 31] width 7 height 7
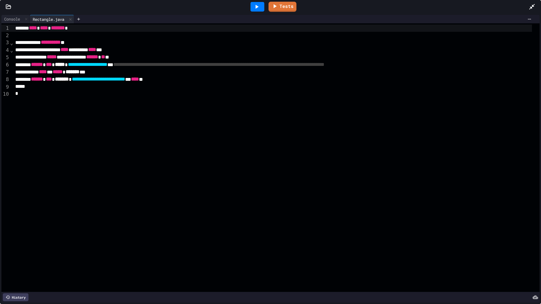
click at [10, 11] on div "Tests" at bounding box center [270, 7] width 541 height 14
click at [10, 8] on icon at bounding box center [9, 7] width 6 height 6
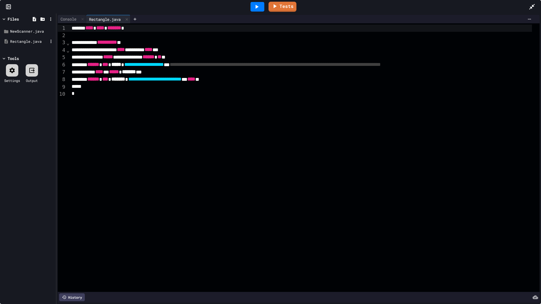
click at [19, 42] on div "Rectangle.java" at bounding box center [29, 42] width 38 height 6
click at [50, 42] on icon at bounding box center [50, 41] width 5 height 5
click at [16, 47] on div at bounding box center [27, 47] width 53 height 0
click at [35, 16] on div at bounding box center [34, 18] width 7 height 7
type input "***"
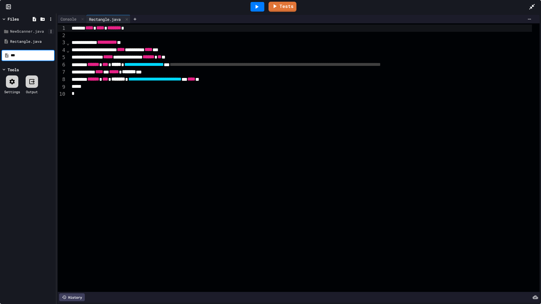
click at [52, 31] on icon at bounding box center [50, 31] width 5 height 5
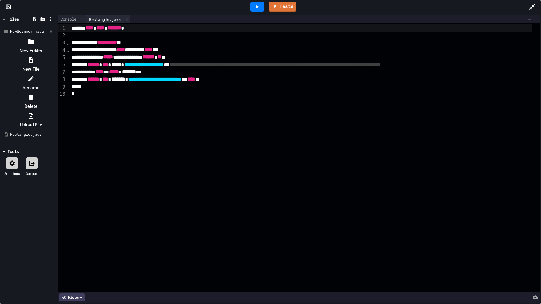
click at [55, 93] on li "Delete" at bounding box center [31, 102] width 48 height 18
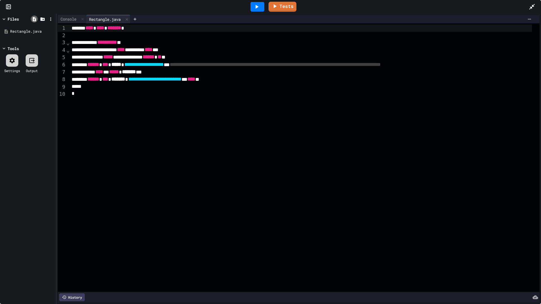
click at [36, 21] on icon at bounding box center [34, 19] width 5 height 5
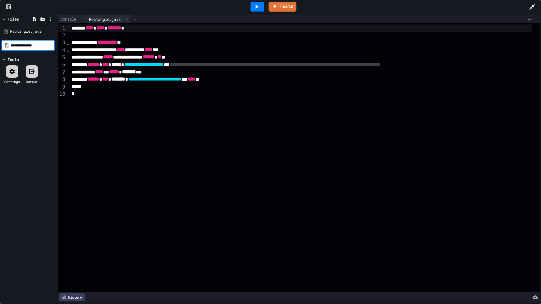
type input "**********"
click at [134, 21] on div at bounding box center [134, 19] width 9 height 8
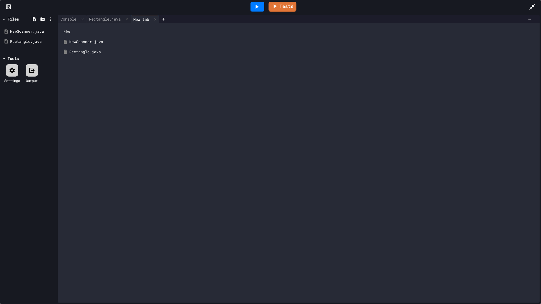
click at [81, 44] on div "NewScanner.java" at bounding box center [302, 42] width 467 height 6
click at [126, 21] on div at bounding box center [126, 19] width 7 height 8
click at [129, 41] on div at bounding box center [299, 162] width 482 height 279
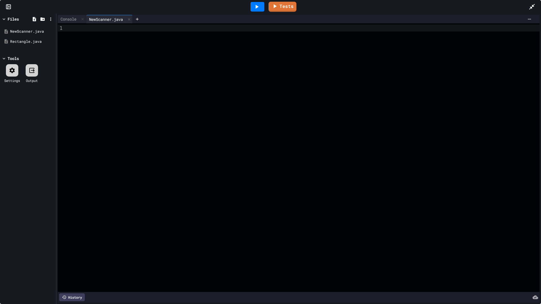
click at [536, 3] on div at bounding box center [535, 6] width 12 height 15
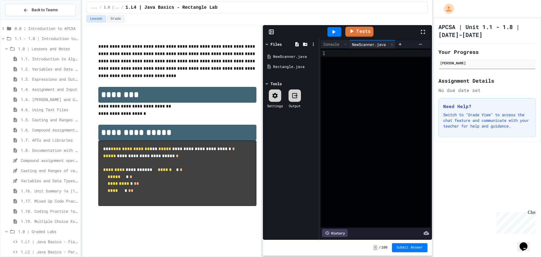
click at [372, 60] on div at bounding box center [380, 137] width 101 height 179
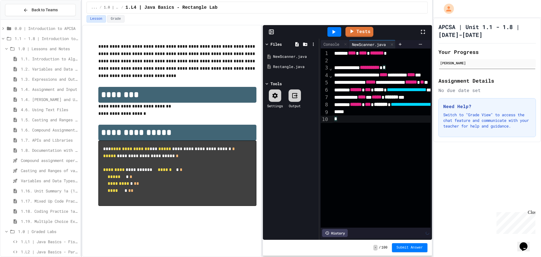
click at [339, 32] on div at bounding box center [334, 32] width 14 height 10
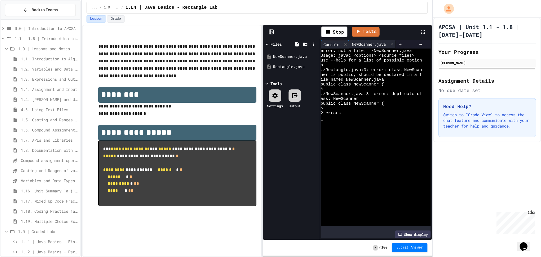
click at [377, 46] on div "NewScanner.java" at bounding box center [368, 44] width 39 height 6
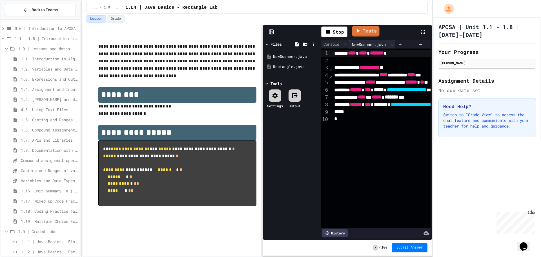
click at [372, 27] on link "Tests" at bounding box center [366, 31] width 28 height 11
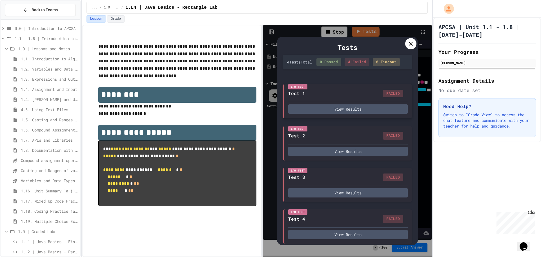
click at [372, 118] on div "I/O Test Test 1 FAILED View Results" at bounding box center [348, 101] width 130 height 34
click at [371, 114] on button "View Results" at bounding box center [347, 108] width 119 height 9
click at [327, 155] on button "View Results" at bounding box center [347, 150] width 119 height 9
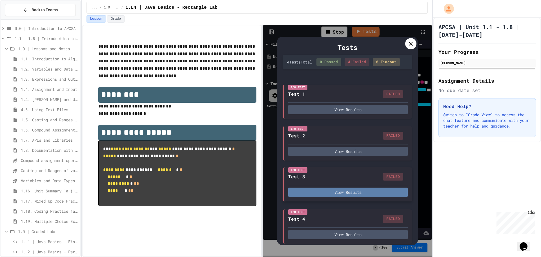
drag, startPoint x: 366, startPoint y: 204, endPoint x: 365, endPoint y: 200, distance: 4.1
click at [366, 201] on div "I/O Test Test 3 FAILED View Results" at bounding box center [348, 184] width 130 height 34
click at [361, 197] on button "View Results" at bounding box center [347, 191] width 119 height 9
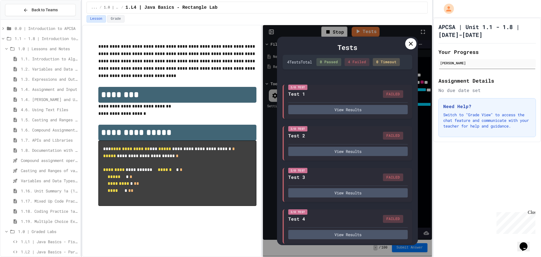
click at [416, 45] on div at bounding box center [410, 43] width 11 height 11
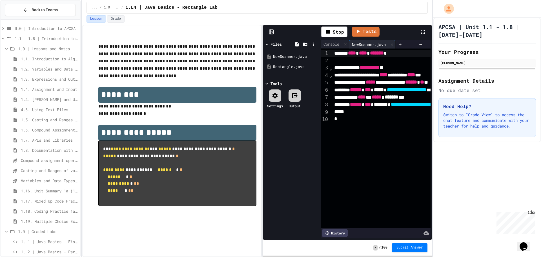
click at [51, 100] on span "1.4. [PERSON_NAME] and User Input" at bounding box center [49, 99] width 57 height 6
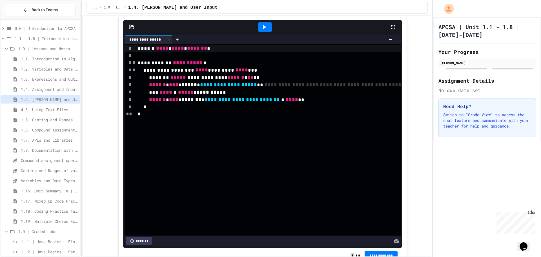
scroll to position [732, 0]
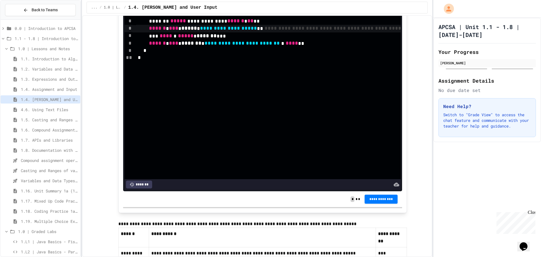
click at [350, 31] on span "**********" at bounding box center [413, 28] width 296 height 5
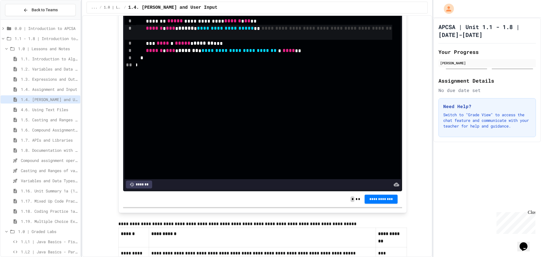
scroll to position [0, 0]
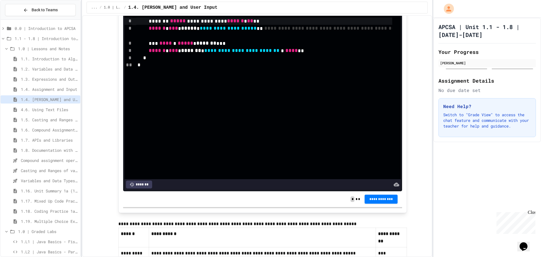
click at [44, 119] on span "1.5. Casting and Ranges of Values" at bounding box center [49, 120] width 57 height 6
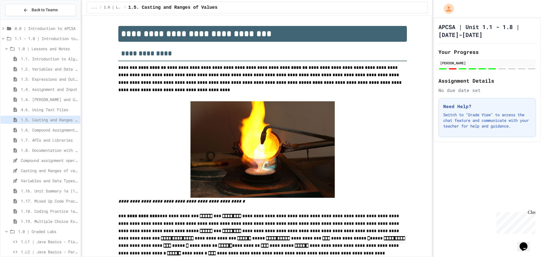
click at [48, 132] on span "1.6. Compound Assignment Operators" at bounding box center [49, 130] width 57 height 6
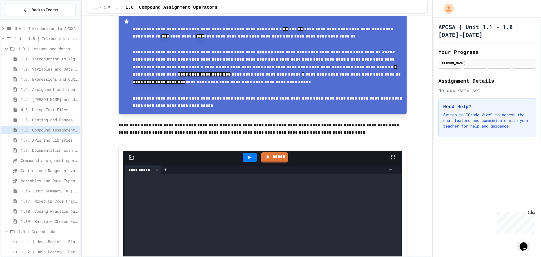
scroll to position [310, 0]
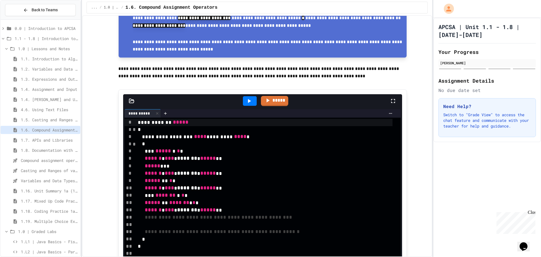
click at [243, 100] on div at bounding box center [250, 101] width 14 height 10
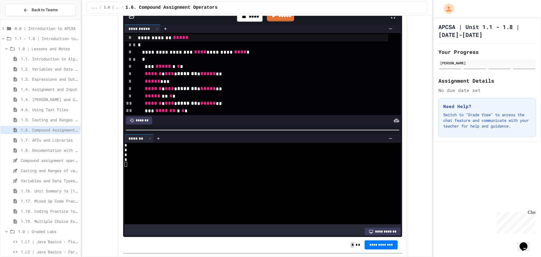
scroll to position [28, 0]
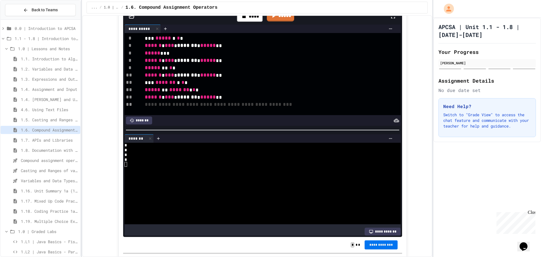
click at [373, 248] on button "**********" at bounding box center [381, 244] width 33 height 9
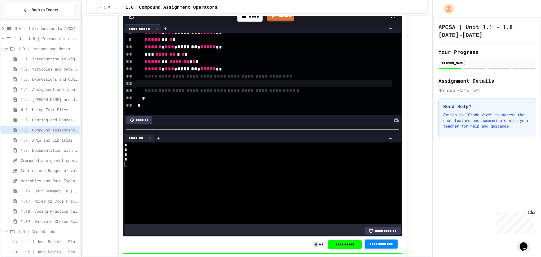
click at [255, 87] on div at bounding box center [264, 83] width 256 height 7
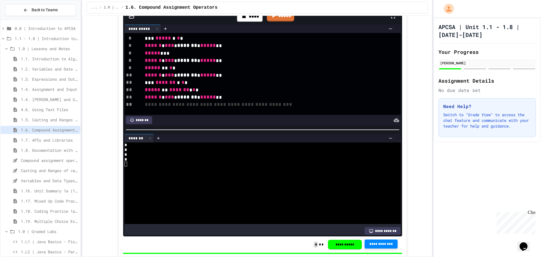
scroll to position [65, 0]
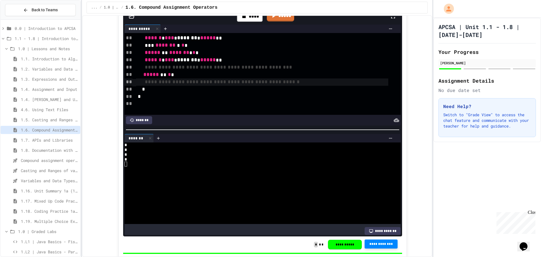
click at [325, 85] on div "**********" at bounding box center [262, 81] width 252 height 7
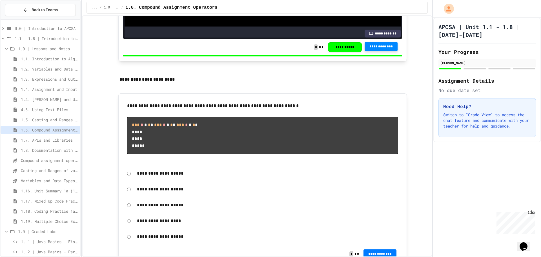
scroll to position [620, 0]
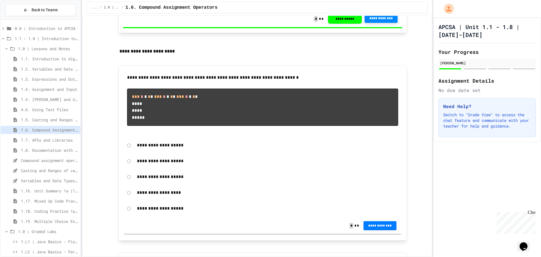
click at [159, 212] on p "**********" at bounding box center [267, 208] width 261 height 7
click at [364, 230] on button "**********" at bounding box center [379, 225] width 33 height 9
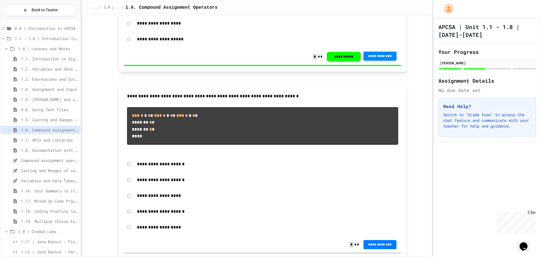
scroll to position [845, 0]
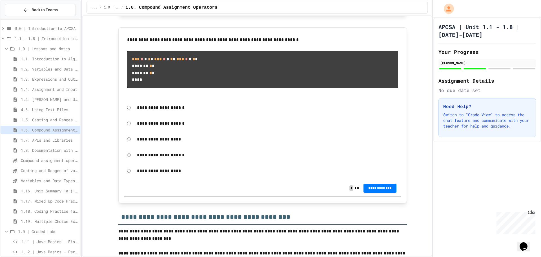
click at [139, 143] on p "**********" at bounding box center [267, 139] width 261 height 7
click at [378, 192] on button "**********" at bounding box center [379, 187] width 33 height 9
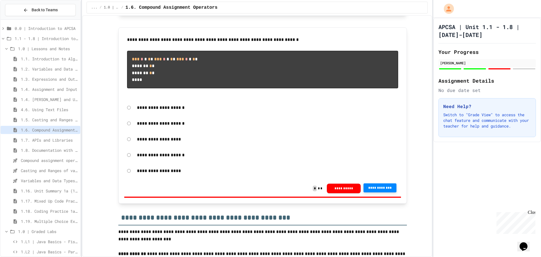
click at [154, 174] on p "**********" at bounding box center [267, 170] width 261 height 7
click at [387, 192] on button "**********" at bounding box center [379, 187] width 33 height 9
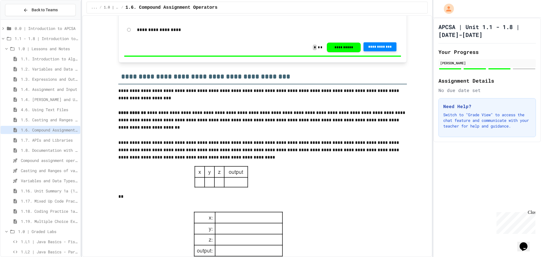
scroll to position [1099, 0]
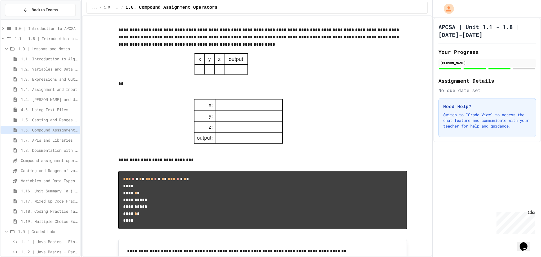
click at [246, 148] on img at bounding box center [238, 122] width 97 height 54
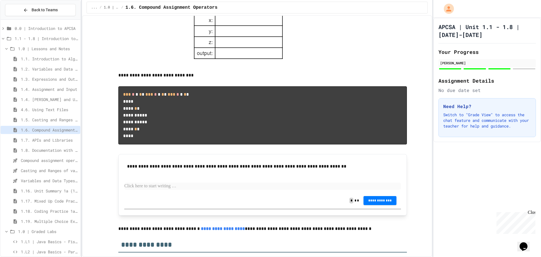
scroll to position [1240, 0]
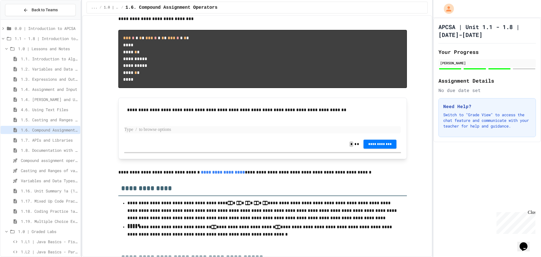
click at [213, 133] on p at bounding box center [262, 129] width 277 height 7
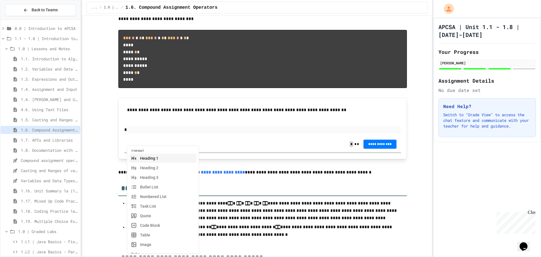
click at [152, 238] on button "Table" at bounding box center [162, 234] width 67 height 9
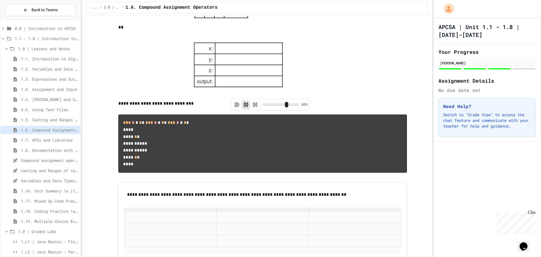
scroll to position [1268, 0]
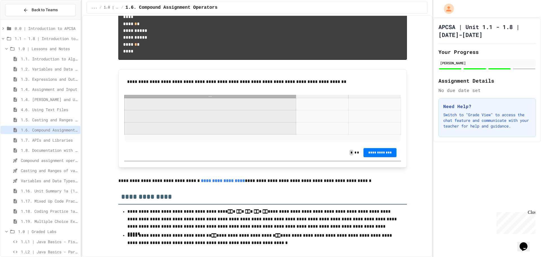
click at [174, 108] on p at bounding box center [170, 103] width 87 height 7
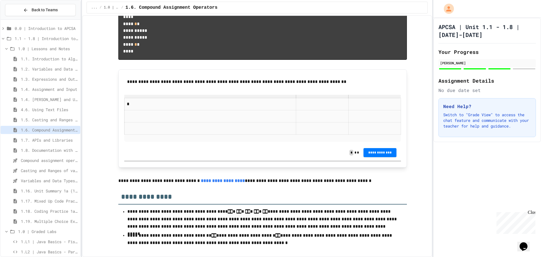
click at [298, 108] on p at bounding box center [322, 103] width 48 height 7
click at [367, 108] on p at bounding box center [383, 103] width 32 height 7
click at [180, 134] on tbody "* * *" at bounding box center [263, 116] width 276 height 36
drag, startPoint x: 198, startPoint y: 176, endPoint x: 189, endPoint y: 170, distance: 10.8
click at [194, 132] on p at bounding box center [170, 128] width 87 height 7
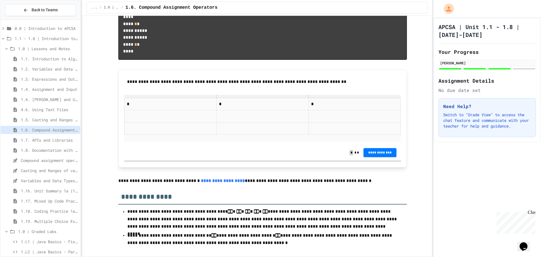
click at [180, 141] on div "**********" at bounding box center [262, 109] width 277 height 69
click at [194, 122] on td at bounding box center [171, 116] width 92 height 12
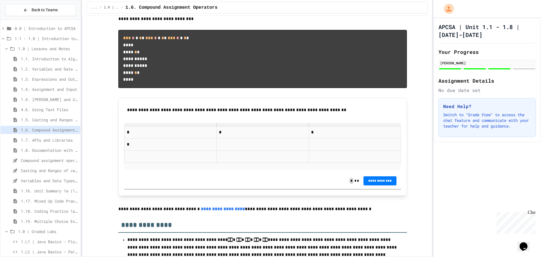
click at [245, 148] on p at bounding box center [262, 144] width 87 height 7
click at [355, 148] on p at bounding box center [354, 144] width 87 height 7
click at [140, 148] on p "*" at bounding box center [170, 144] width 87 height 7
click at [252, 148] on p "*" at bounding box center [262, 144] width 87 height 7
click at [355, 148] on p "*" at bounding box center [354, 144] width 87 height 7
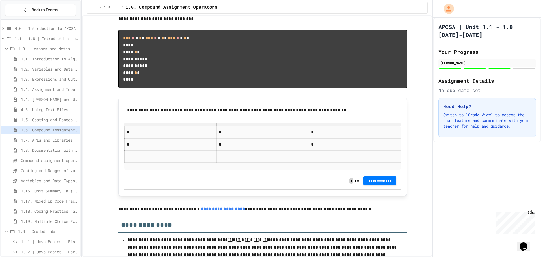
click at [158, 148] on p "*" at bounding box center [170, 144] width 87 height 7
drag, startPoint x: 225, startPoint y: 189, endPoint x: 219, endPoint y: 183, distance: 8.4
click at [223, 150] on td "*" at bounding box center [263, 144] width 92 height 12
click at [363, 148] on p "*" at bounding box center [354, 144] width 87 height 7
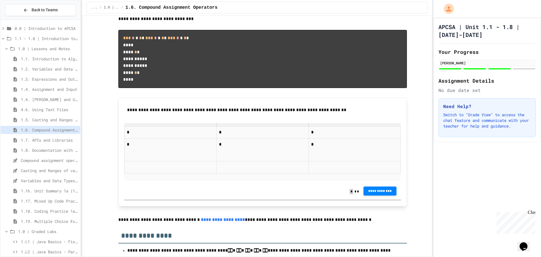
click at [388, 193] on span "**********" at bounding box center [380, 190] width 24 height 5
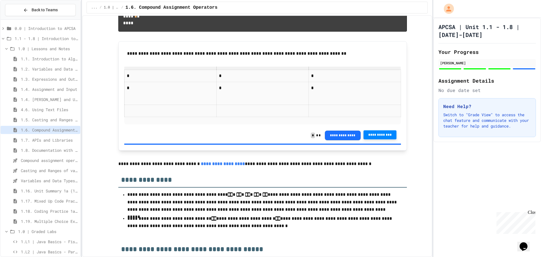
scroll to position [1419, 0]
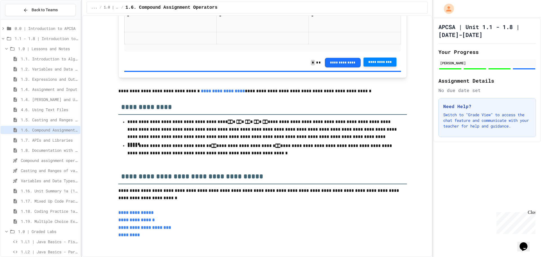
click at [225, 90] on link "**********" at bounding box center [223, 91] width 44 height 4
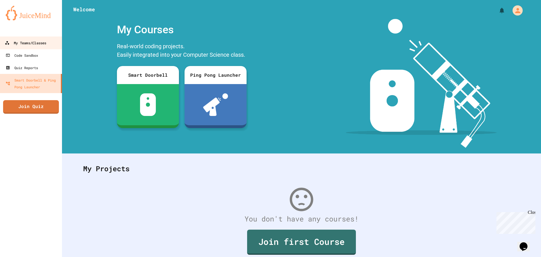
click at [38, 46] on link "My Teams/Classes" at bounding box center [31, 42] width 64 height 13
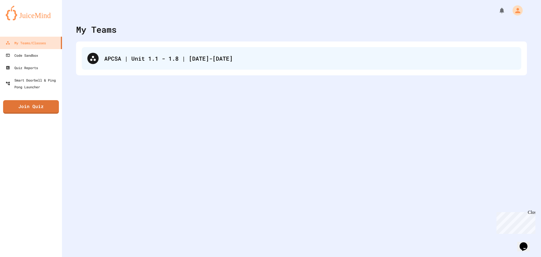
click at [129, 55] on div "APCSA | Unit 1.1 - 1.8 | [DATE]-[DATE]" at bounding box center [309, 58] width 411 height 8
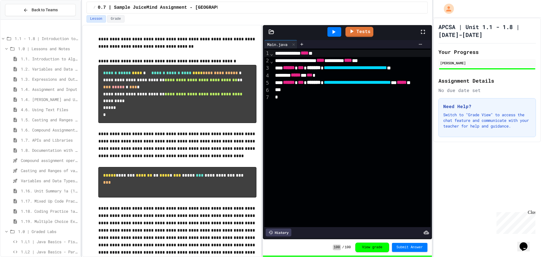
scroll to position [28, 0]
click at [41, 245] on span "1.L4 | Java Basics - Rectangle Lab" at bounding box center [49, 244] width 57 height 6
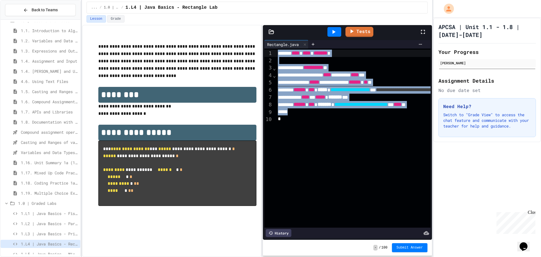
drag, startPoint x: 84, startPoint y: 89, endPoint x: 123, endPoint y: -34, distance: 128.5
click at [123, 0] on html "We are updating our servers at 7PM EST on 3/11/2025. JuiceMind should continue …" at bounding box center [270, 128] width 541 height 257
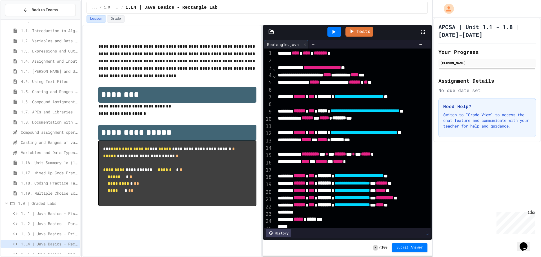
scroll to position [32, 0]
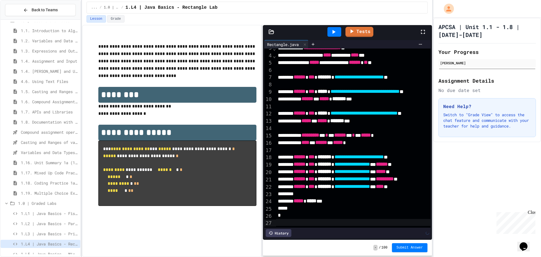
click at [339, 33] on div at bounding box center [334, 32] width 14 height 10
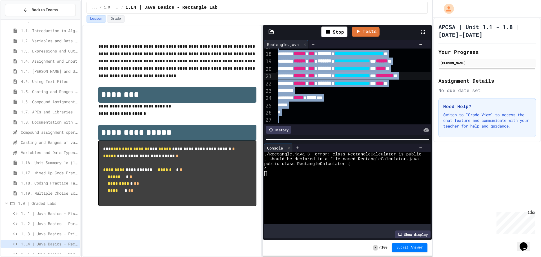
scroll to position [0, 0]
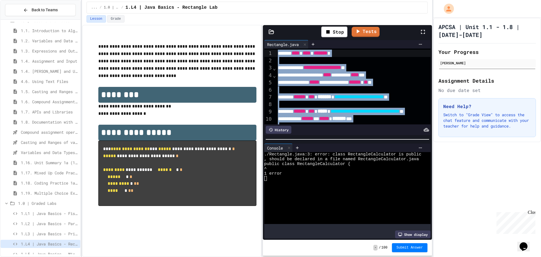
drag, startPoint x: 311, startPoint y: 99, endPoint x: 239, endPoint y: -34, distance: 151.1
click at [239, 0] on html "We are updating our servers at 7PM EST on 3/11/2025. JuiceMind should continue …" at bounding box center [270, 128] width 541 height 257
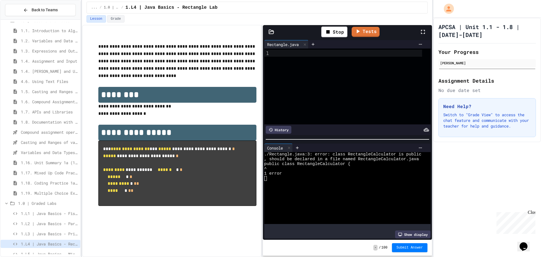
drag, startPoint x: 351, startPoint y: 81, endPoint x: 328, endPoint y: 40, distance: 47.5
click at [351, 76] on div at bounding box center [351, 86] width 157 height 76
drag, startPoint x: 301, startPoint y: 63, endPoint x: 286, endPoint y: 29, distance: 37.3
click at [300, 61] on div at bounding box center [351, 86] width 157 height 76
